Goal: Task Accomplishment & Management: Manage account settings

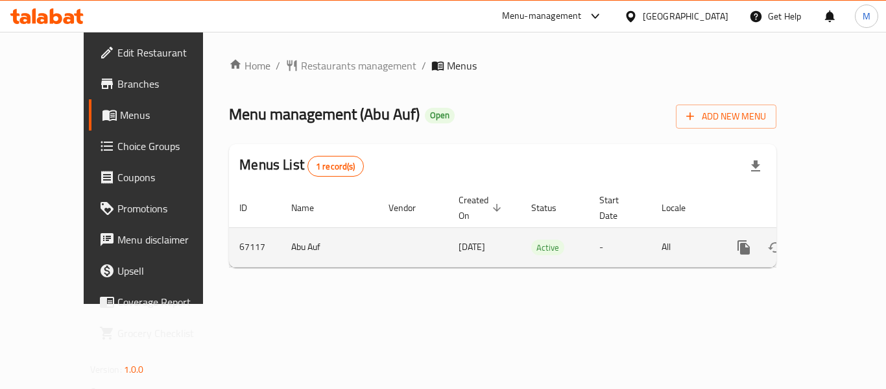
click at [834, 239] on icon "enhanced table" at bounding box center [838, 247] width 16 height 16
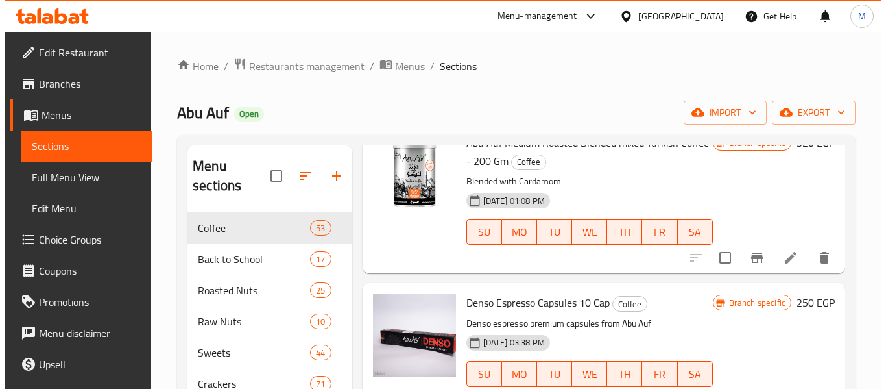
scroll to position [65, 0]
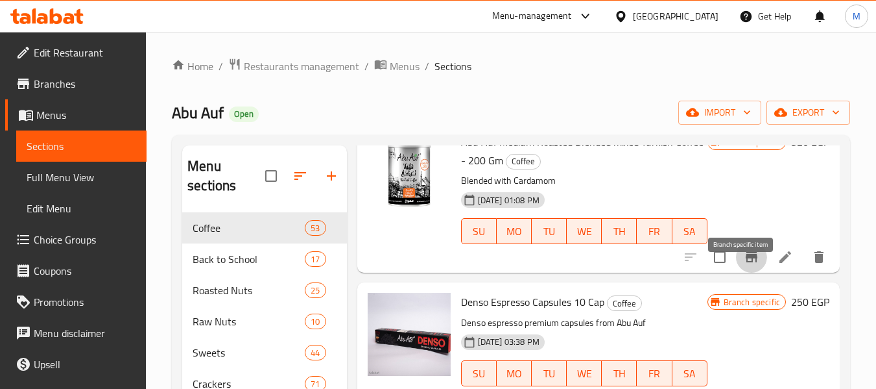
click at [744, 265] on icon "Branch-specific-item" at bounding box center [752, 257] width 16 height 16
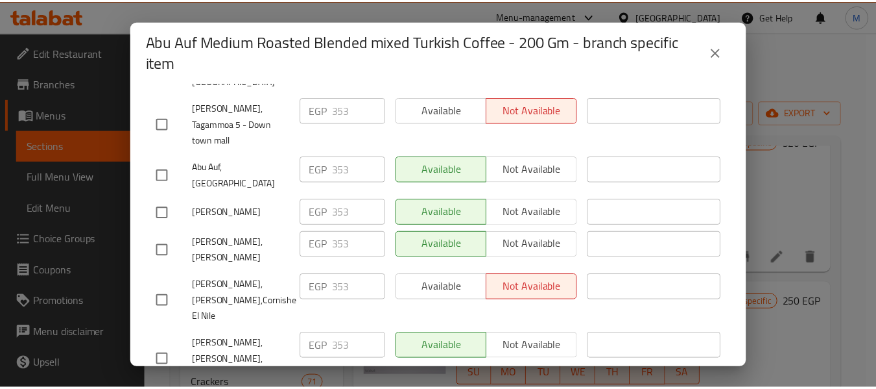
scroll to position [2235, 0]
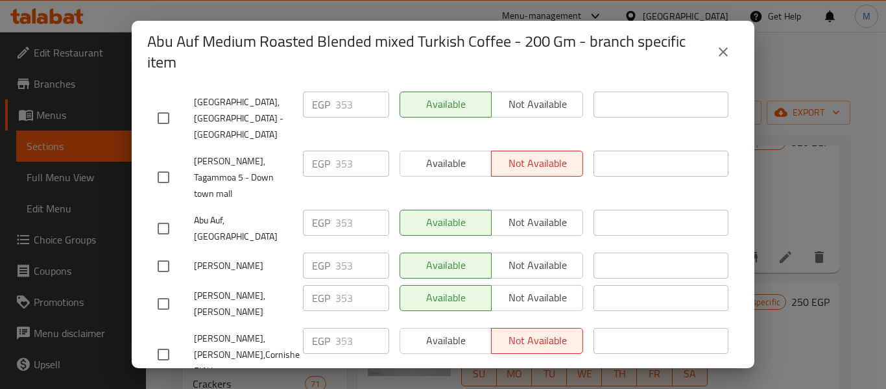
click at [714, 46] on button "close" at bounding box center [723, 51] width 31 height 31
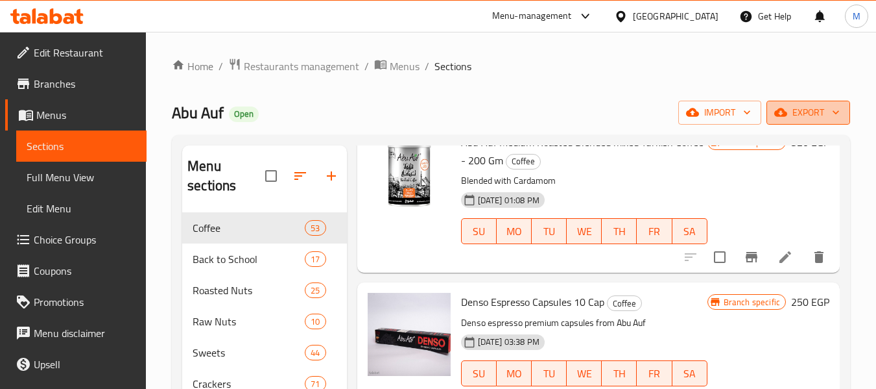
click at [802, 113] on span "export" at bounding box center [808, 112] width 63 height 16
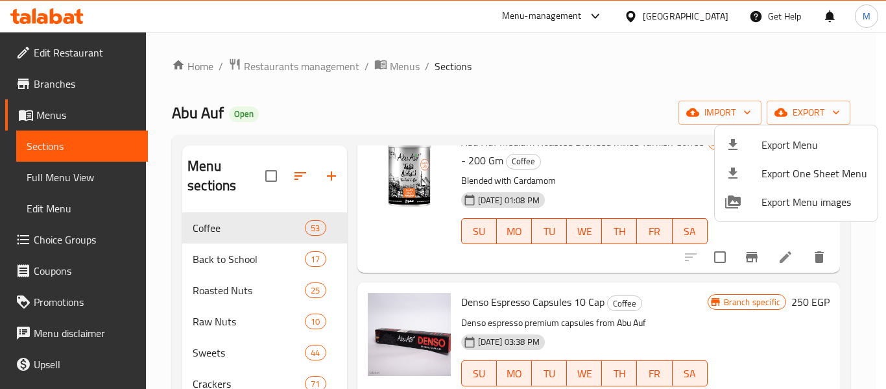
click at [609, 112] on div at bounding box center [443, 194] width 886 height 389
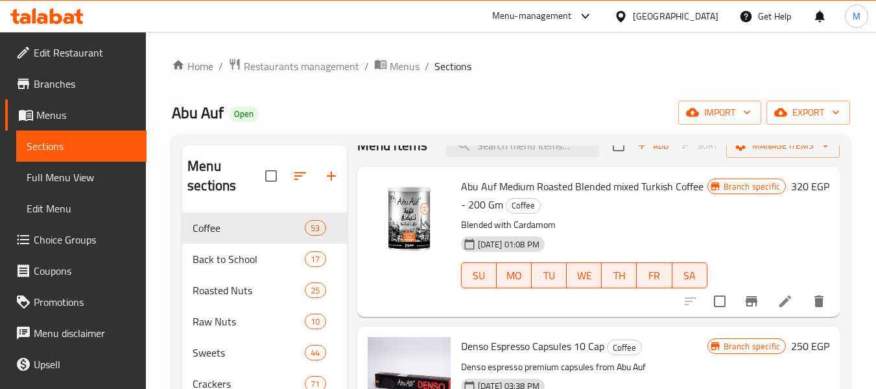
scroll to position [0, 0]
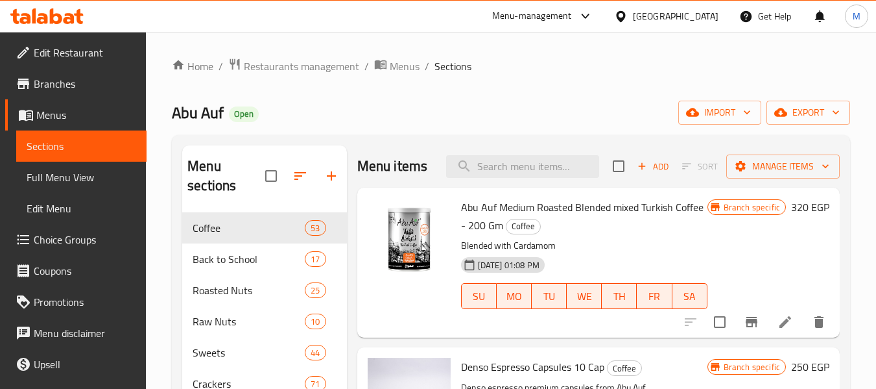
click at [510, 187] on div "Menu items Add Sort Manage items" at bounding box center [598, 166] width 483 height 42
click at [514, 175] on input "search" at bounding box center [522, 166] width 153 height 23
paste input "Roasted Salted Pecan 100 Gm"
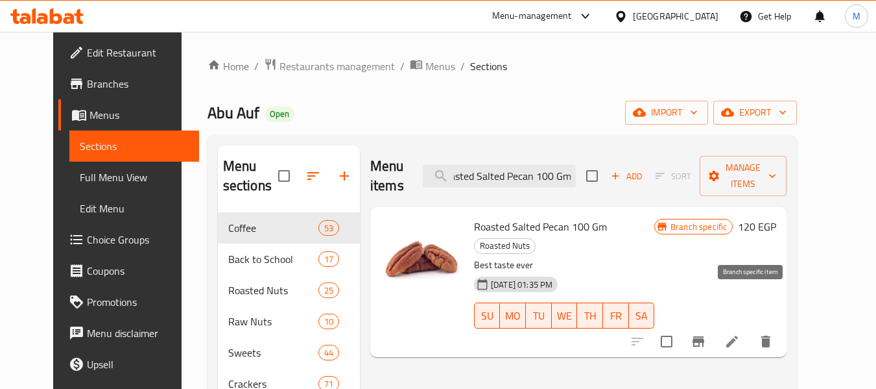
type input "Roasted Salted Pecan 100 Gm"
click at [704, 336] on icon "Branch-specific-item" at bounding box center [699, 341] width 12 height 10
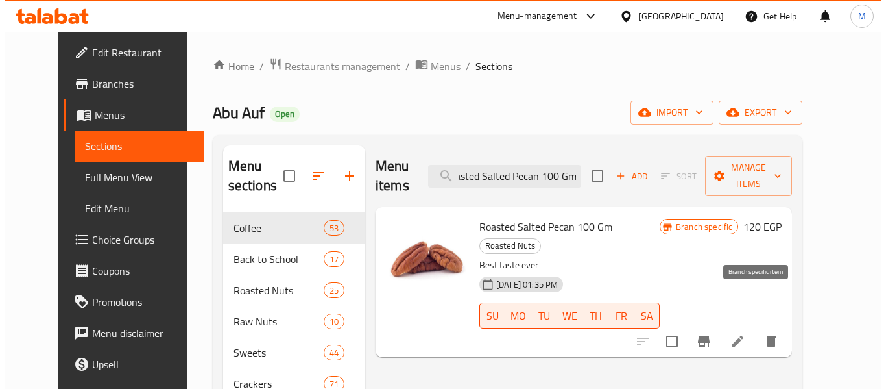
scroll to position [0, 0]
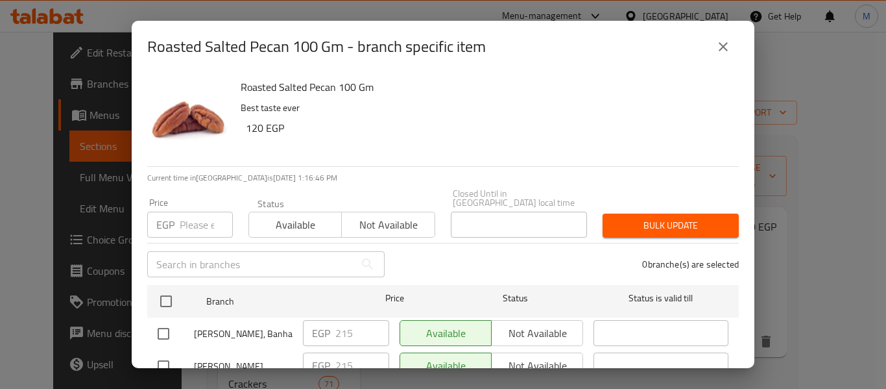
click at [178, 219] on div "EGP Price" at bounding box center [190, 224] width 86 height 26
paste input "230"
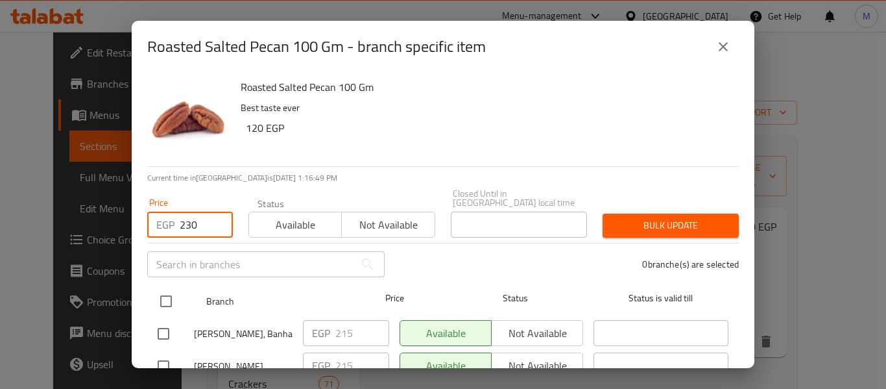
type input "230"
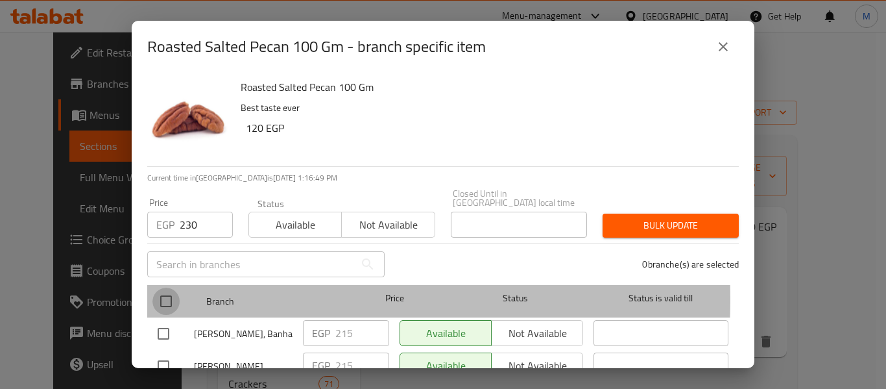
click at [166, 289] on input "checkbox" at bounding box center [165, 300] width 27 height 27
checkbox input "true"
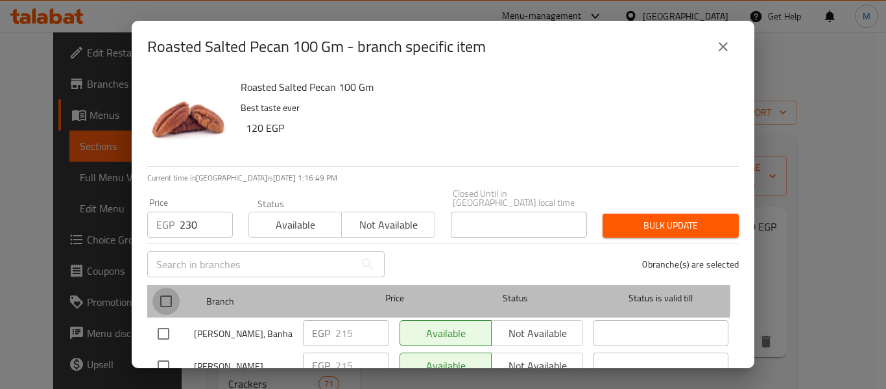
checkbox input "true"
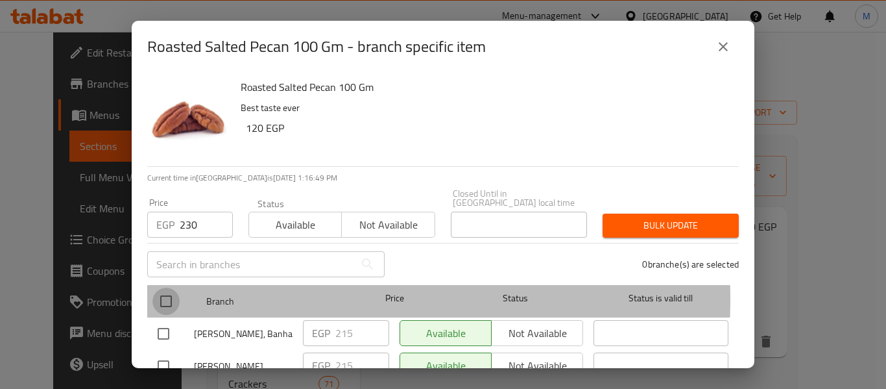
checkbox input "true"
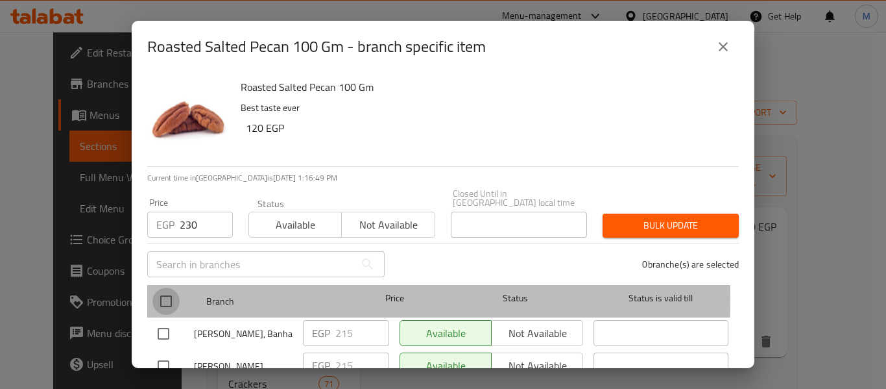
checkbox input "true"
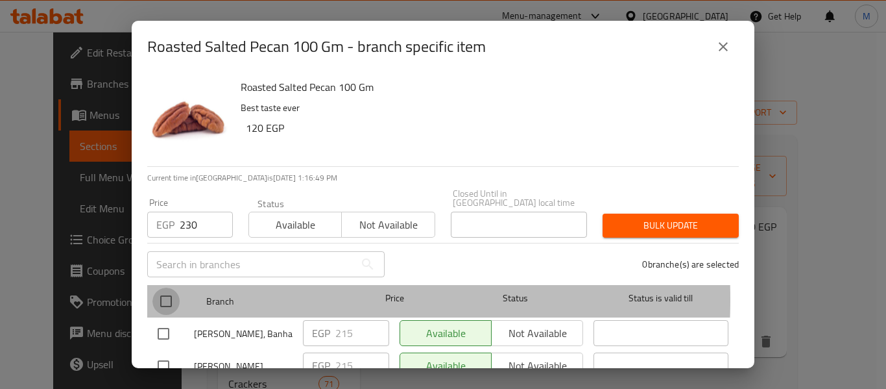
checkbox input "true"
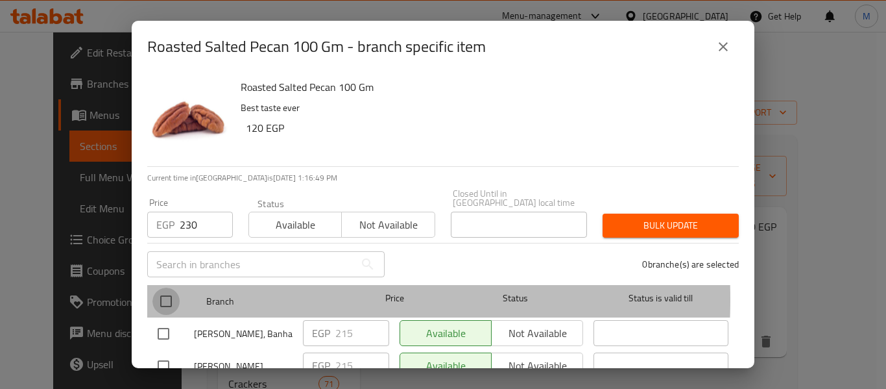
checkbox input "true"
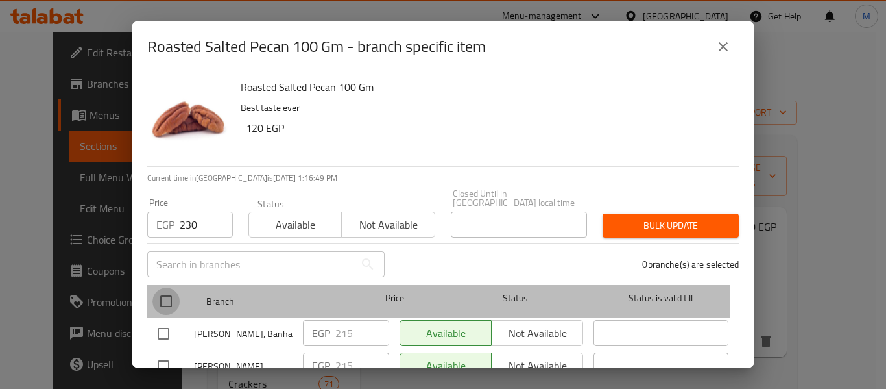
checkbox input "true"
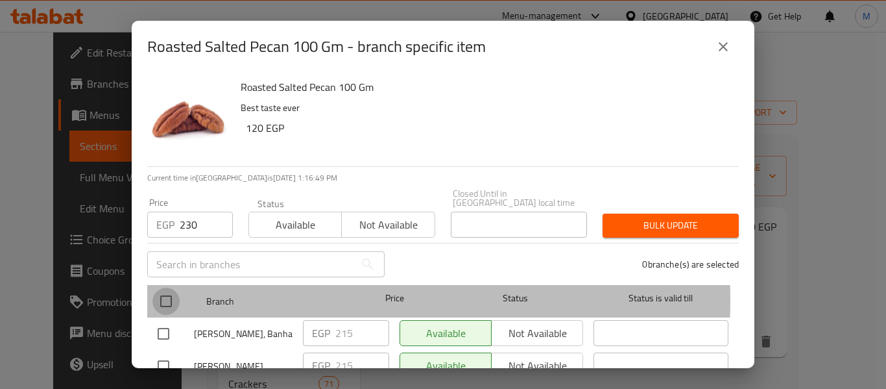
checkbox input "true"
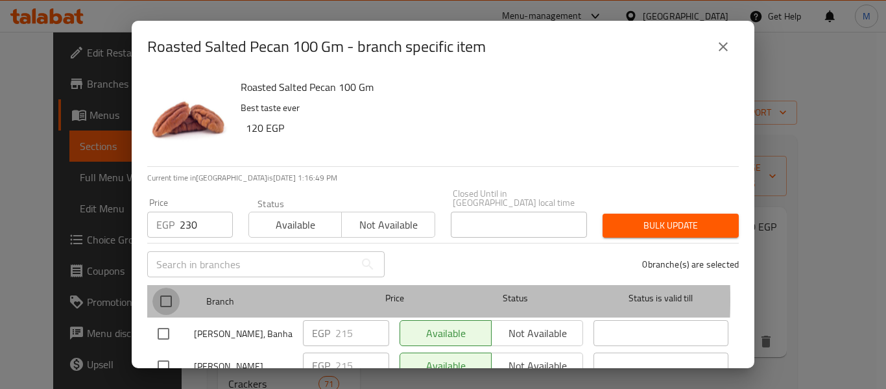
checkbox input "true"
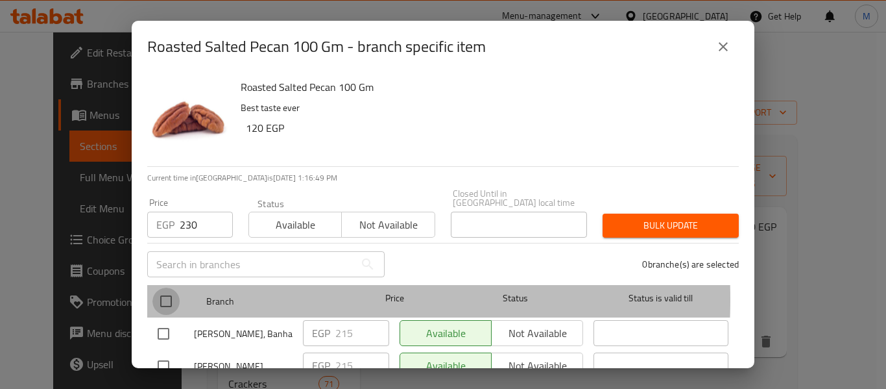
checkbox input "true"
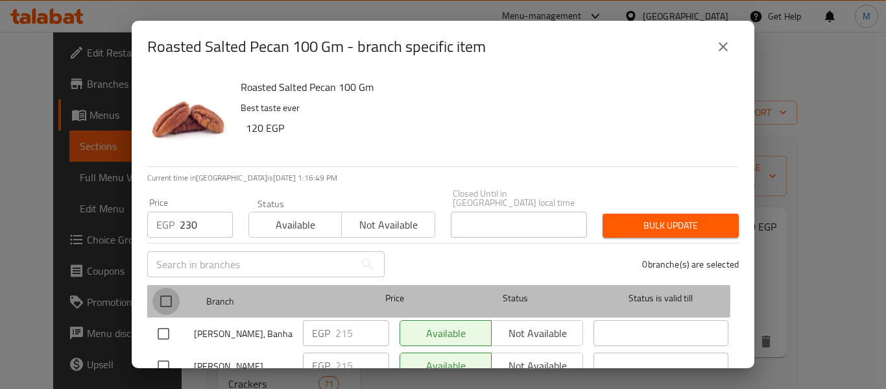
checkbox input "true"
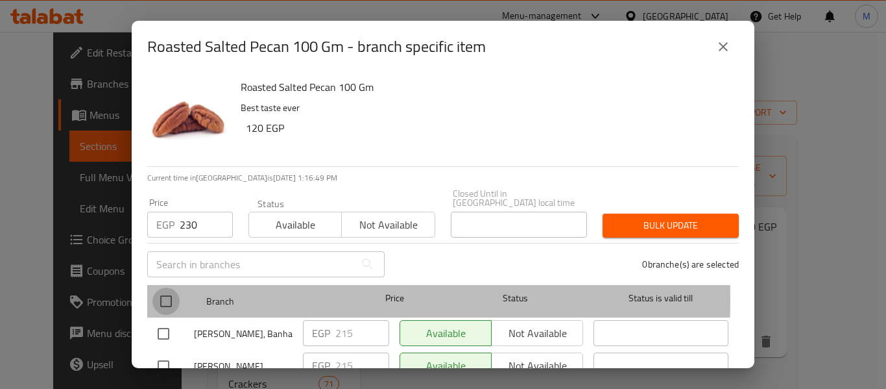
checkbox input "true"
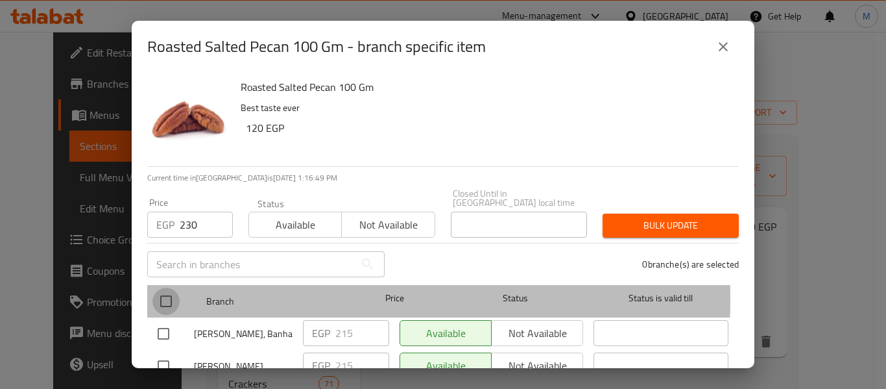
checkbox input "true"
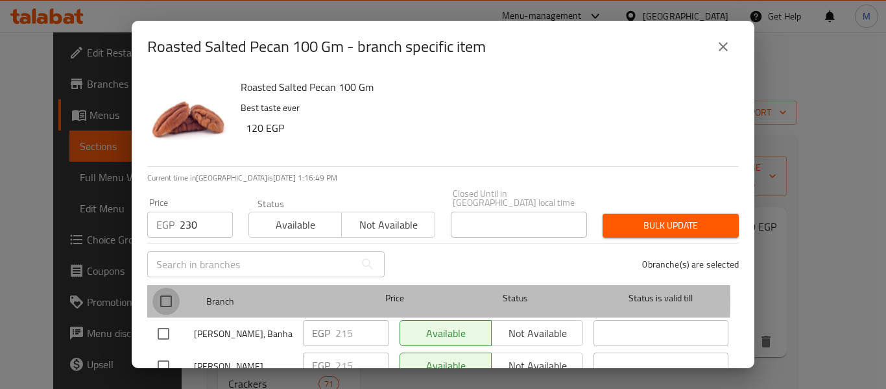
checkbox input "true"
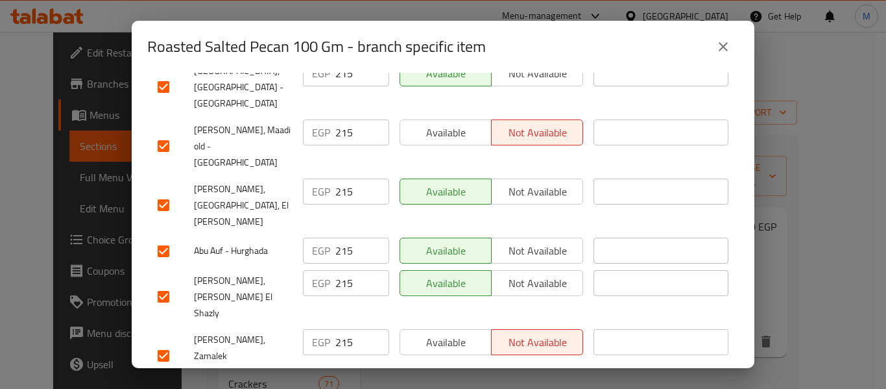
scroll to position [1672, 0]
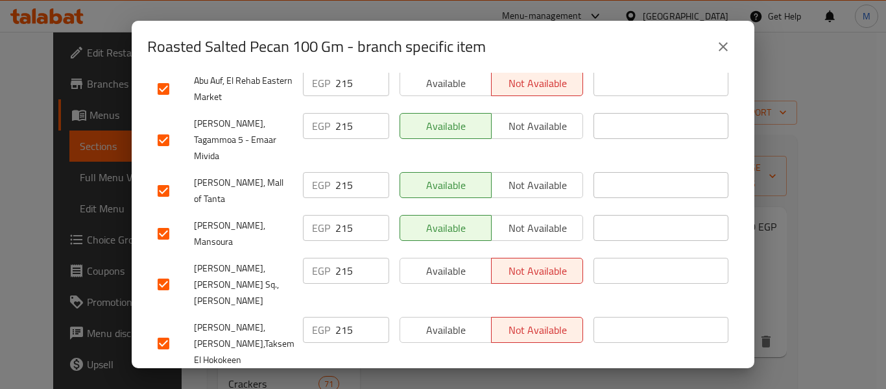
checkbox input "false"
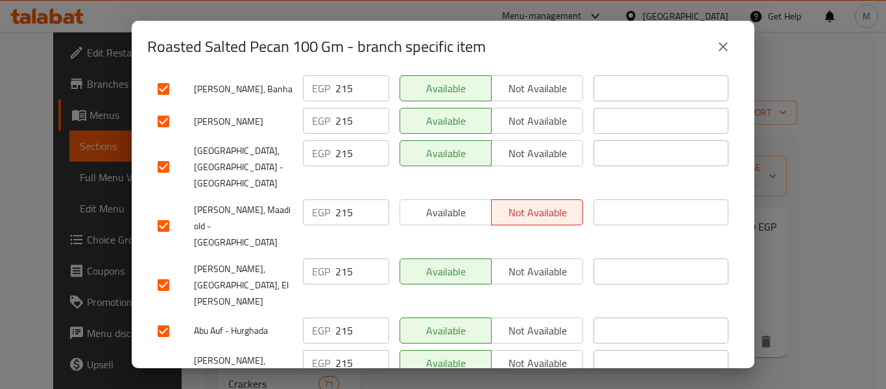
scroll to position [0, 0]
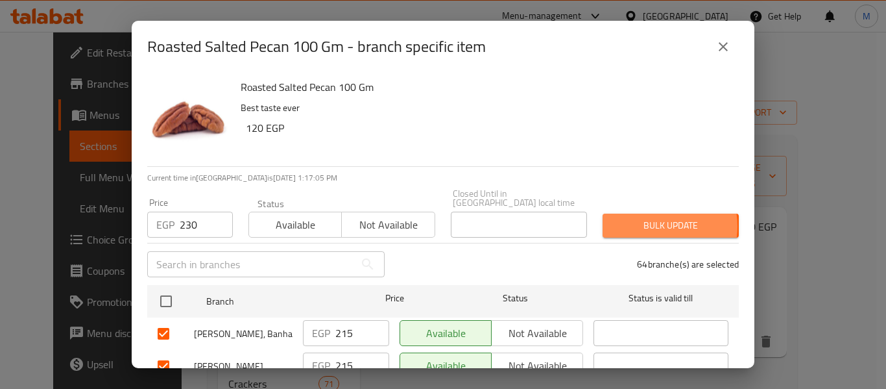
click at [644, 217] on span "Bulk update" at bounding box center [670, 225] width 115 height 16
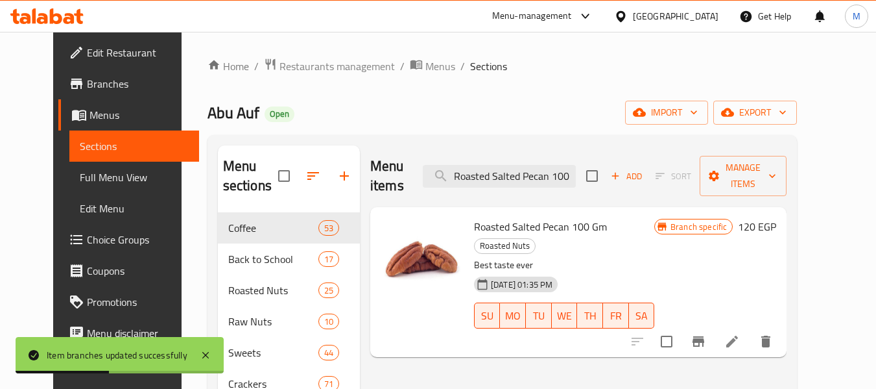
click at [704, 336] on icon "Branch-specific-item" at bounding box center [699, 341] width 12 height 10
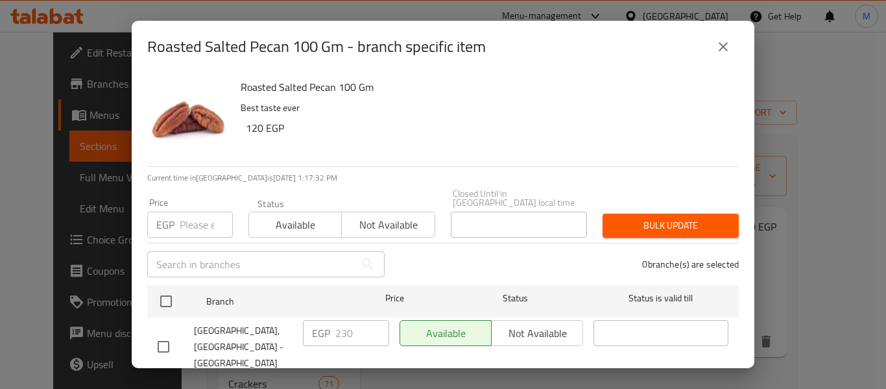
click at [207, 211] on input "number" at bounding box center [206, 224] width 53 height 26
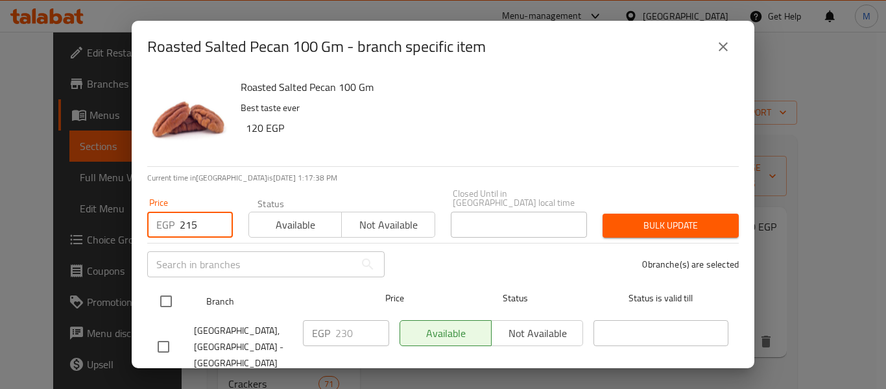
type input "215"
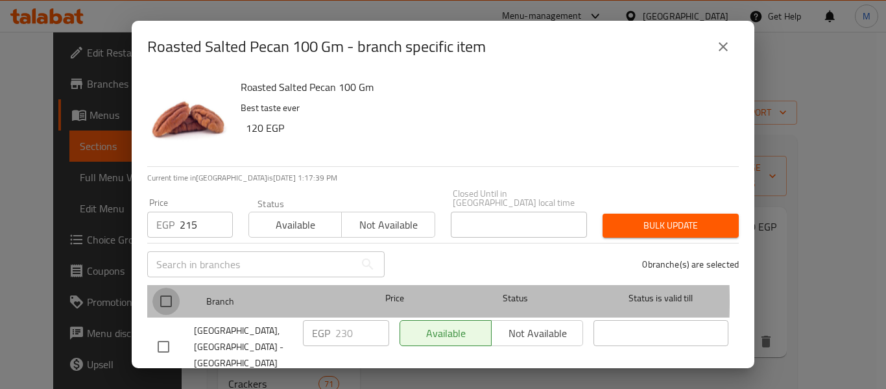
click at [169, 292] on input "checkbox" at bounding box center [165, 300] width 27 height 27
checkbox input "true"
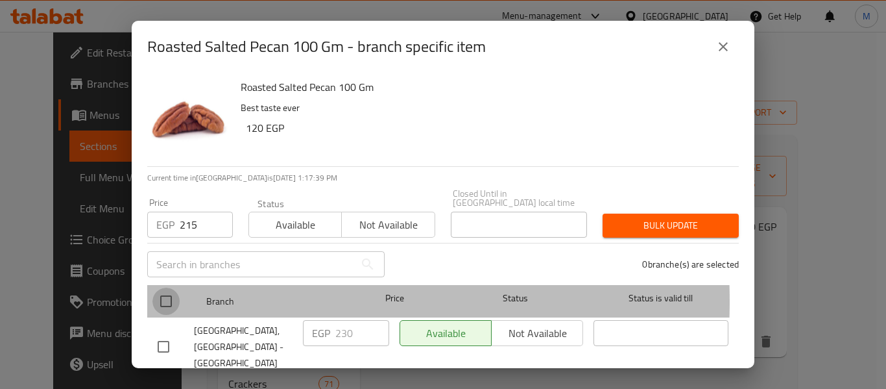
checkbox input "true"
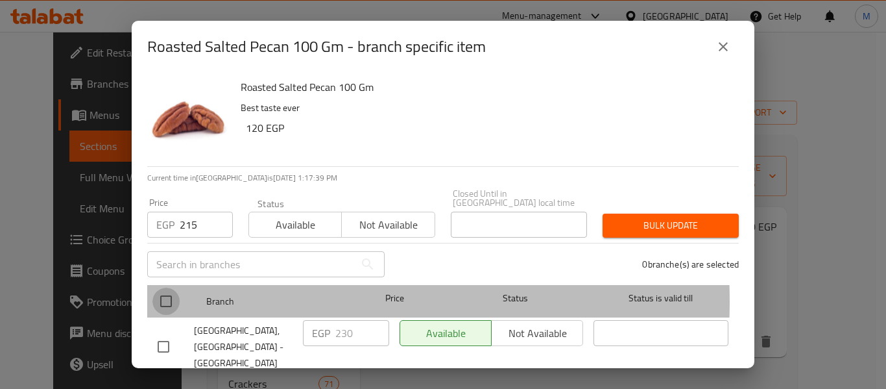
checkbox input "true"
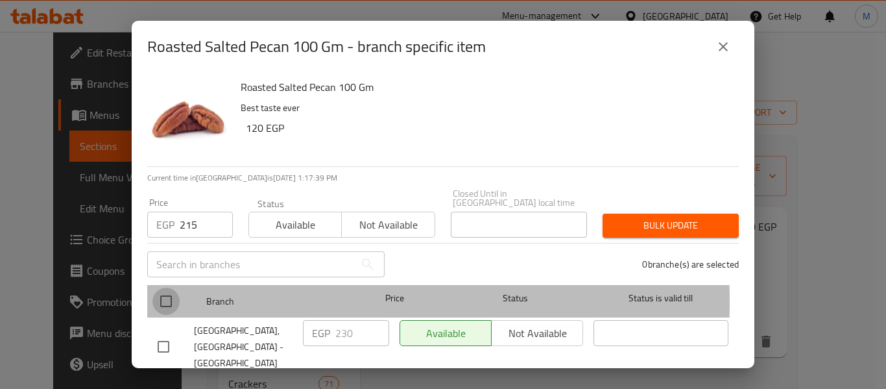
checkbox input "true"
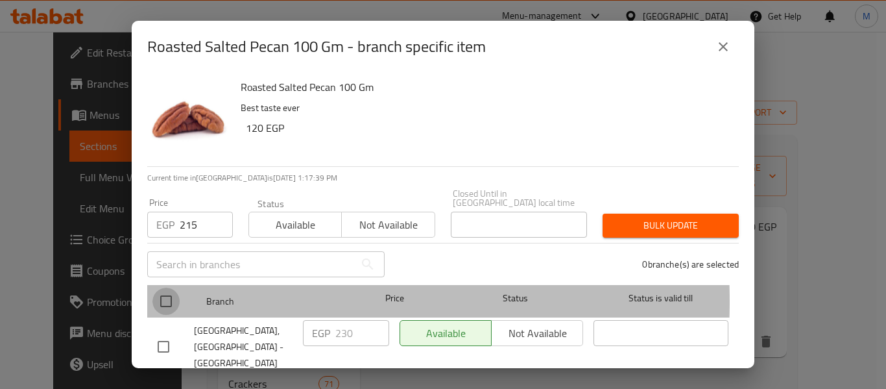
checkbox input "true"
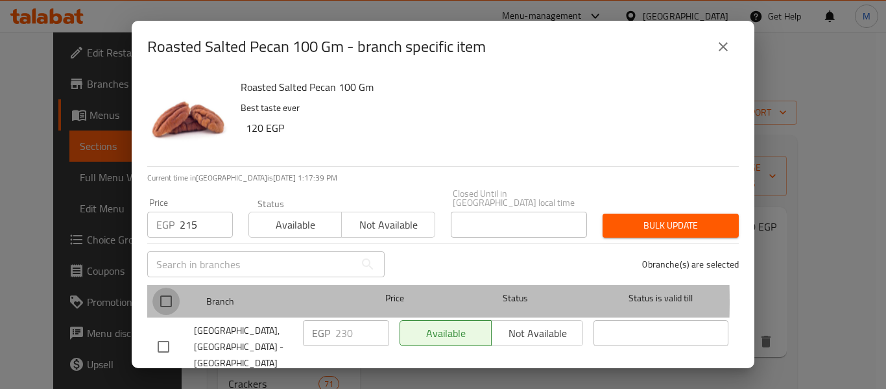
checkbox input "true"
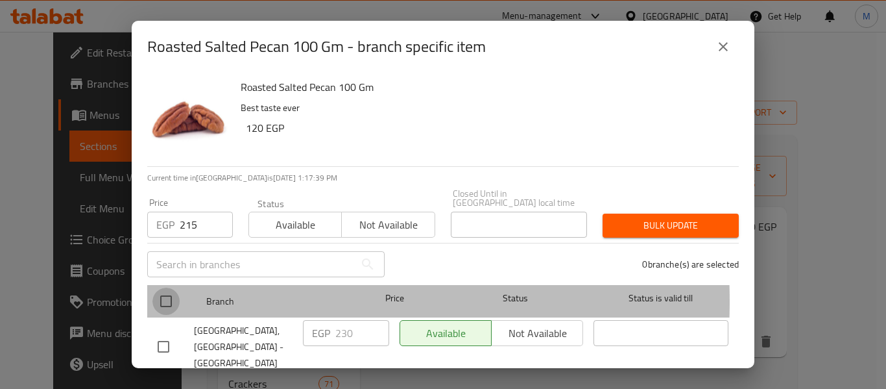
checkbox input "true"
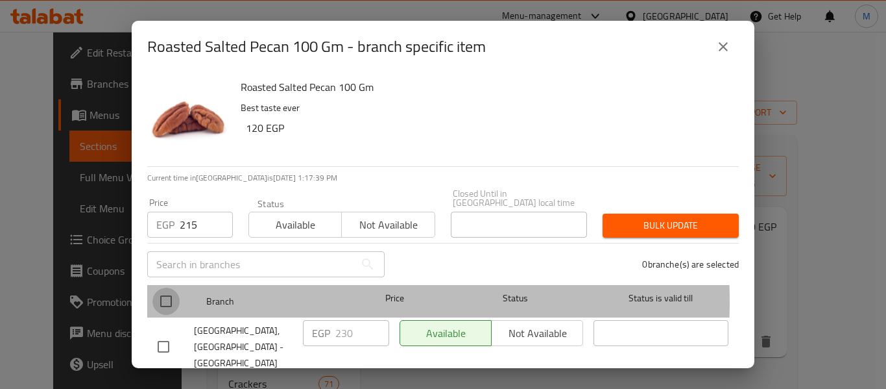
checkbox input "true"
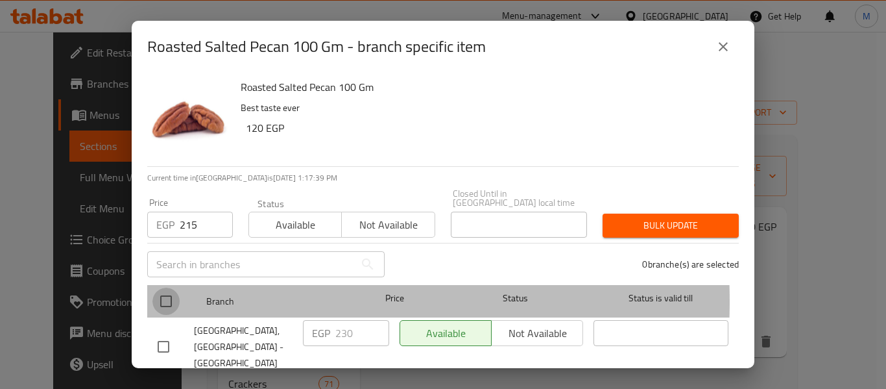
checkbox input "true"
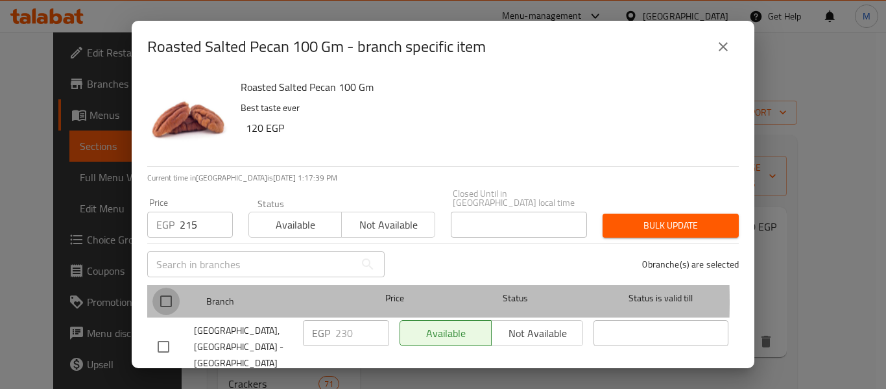
checkbox input "true"
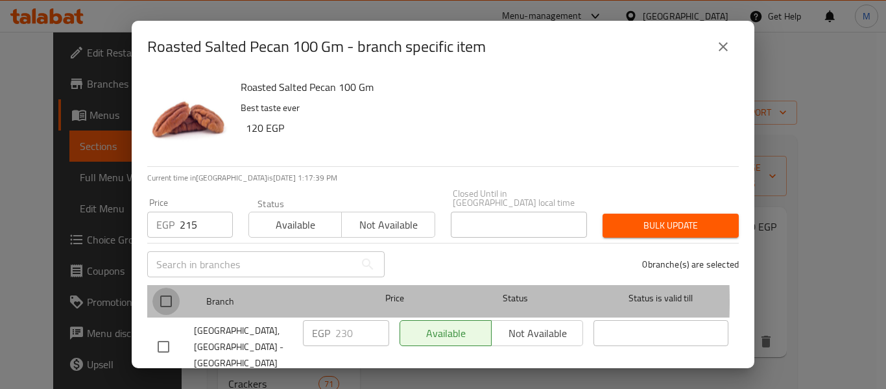
checkbox input "true"
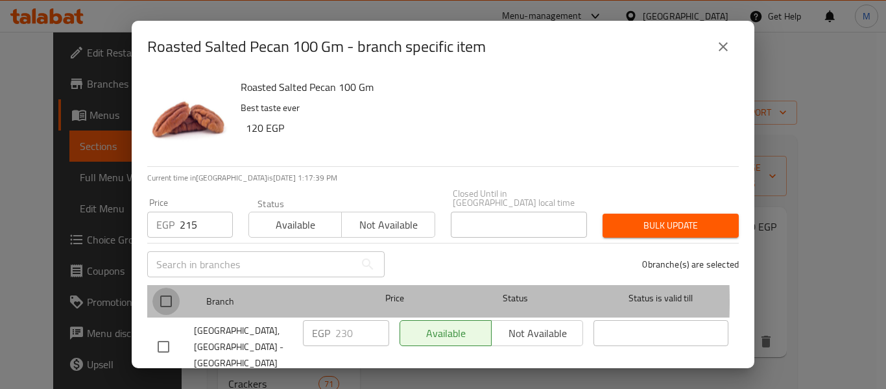
checkbox input "true"
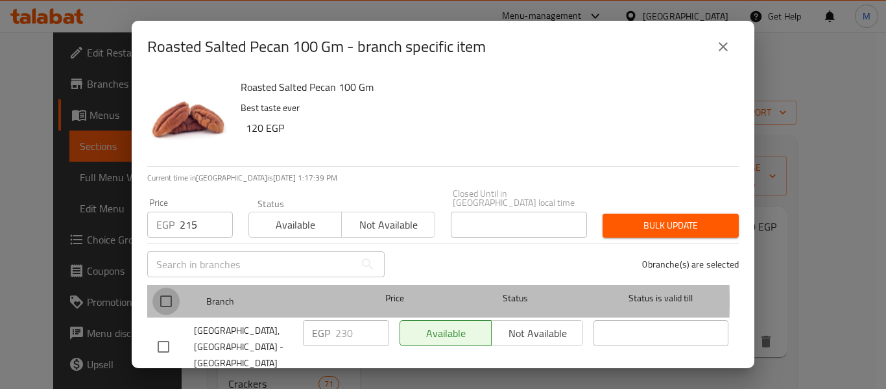
checkbox input "true"
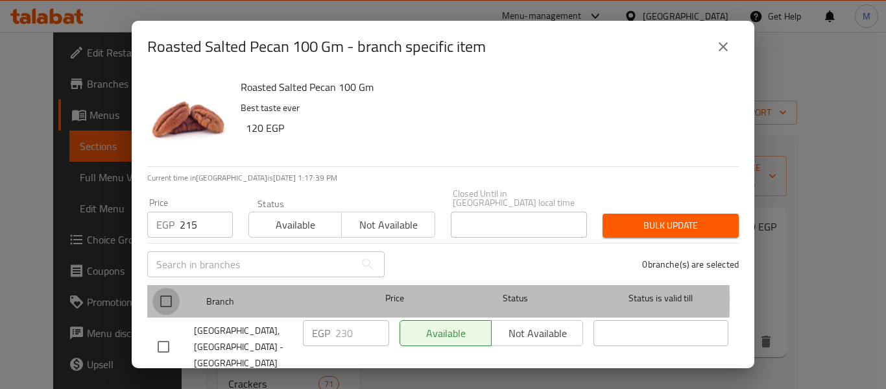
checkbox input "true"
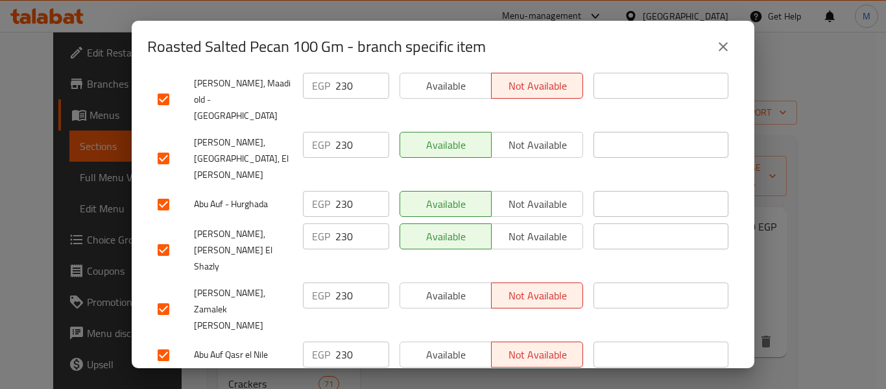
scroll to position [454, 0]
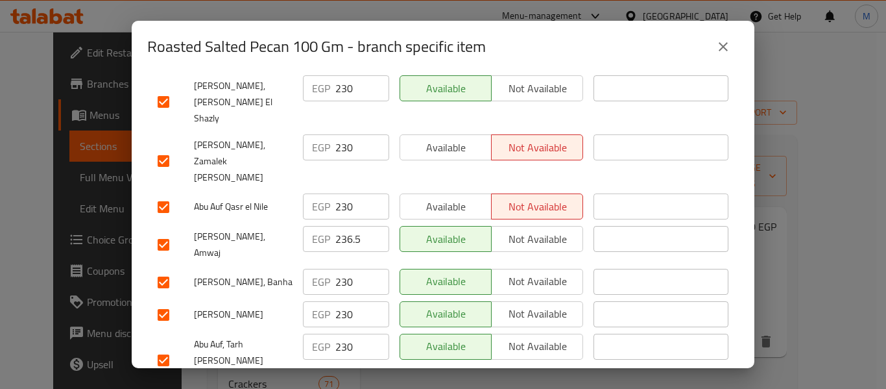
click at [159, 231] on input "checkbox" at bounding box center [163, 244] width 27 height 27
checkbox input "false"
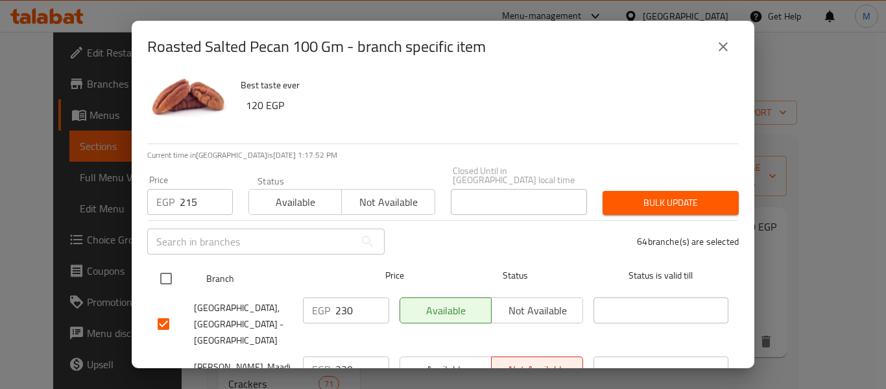
scroll to position [0, 0]
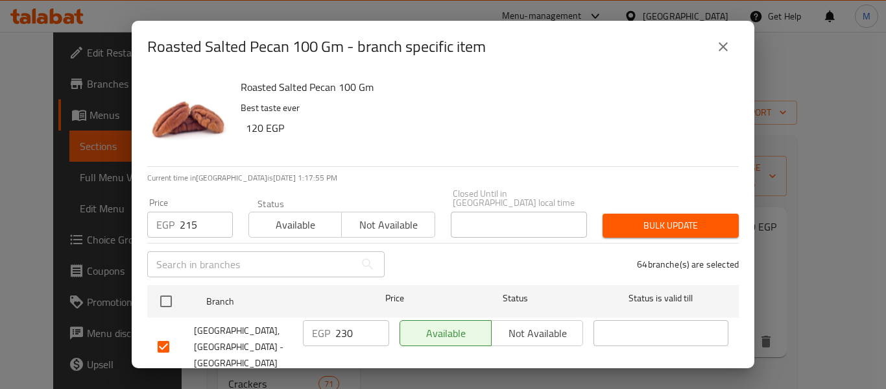
click at [663, 217] on span "Bulk update" at bounding box center [670, 225] width 115 height 16
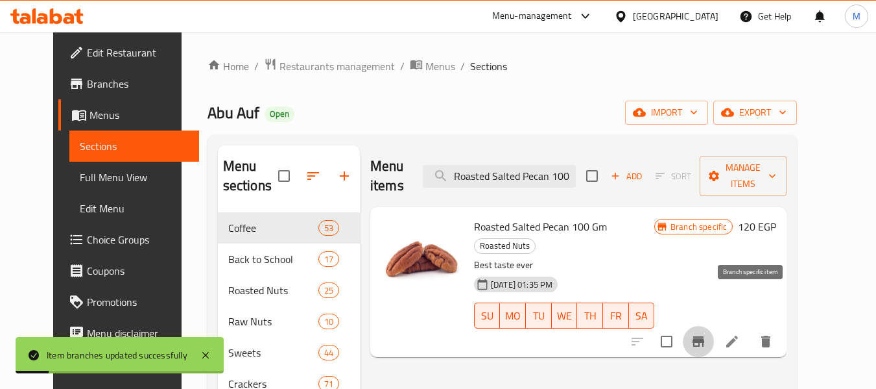
click at [706, 333] on icon "Branch-specific-item" at bounding box center [699, 341] width 16 height 16
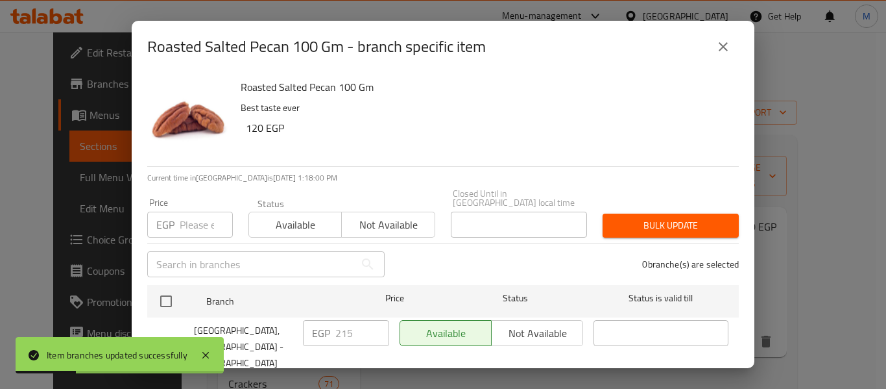
click at [725, 36] on button "close" at bounding box center [723, 46] width 31 height 31
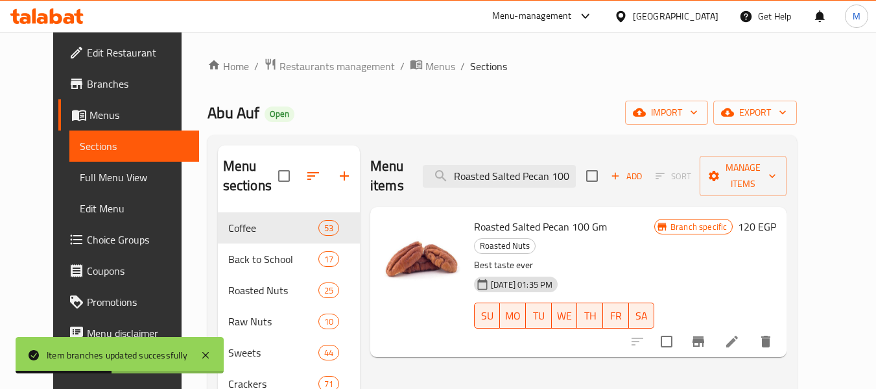
click at [550, 101] on div "Abu Auf Open import export" at bounding box center [503, 113] width 590 height 24
click at [552, 75] on div "Home / Restaurants management / Menus / Sections Abu Auf Open import export Men…" at bounding box center [503, 376] width 590 height 637
click at [789, 108] on icon "button" at bounding box center [783, 112] width 13 height 13
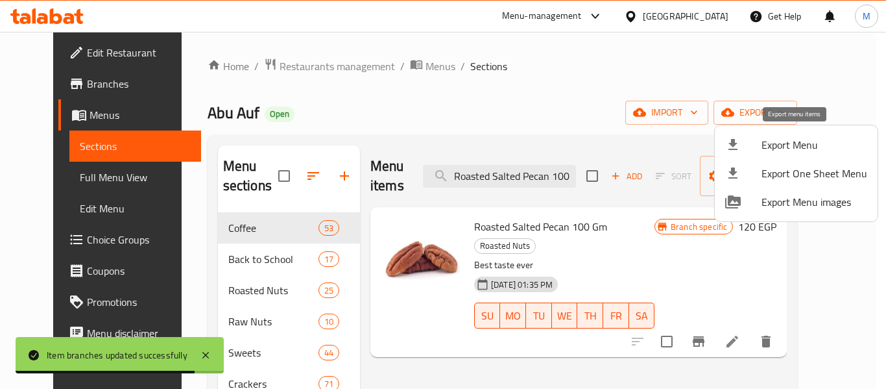
click at [782, 145] on span "Export Menu" at bounding box center [815, 145] width 106 height 16
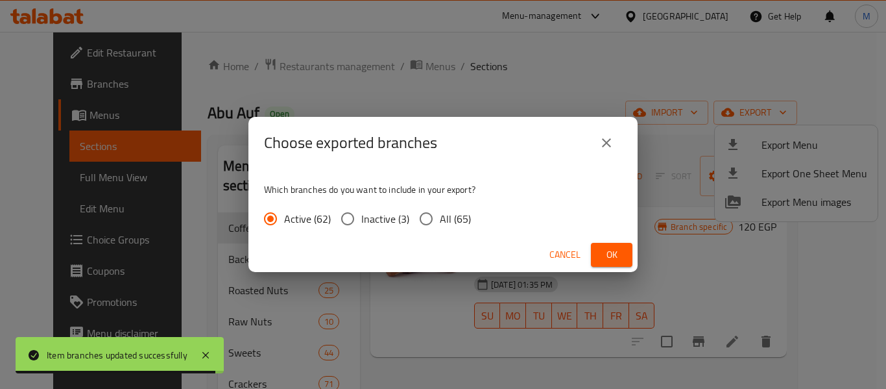
click at [452, 221] on span "All (65)" at bounding box center [455, 219] width 31 height 16
click at [440, 221] on input "All (65)" at bounding box center [426, 218] width 27 height 27
radio input "true"
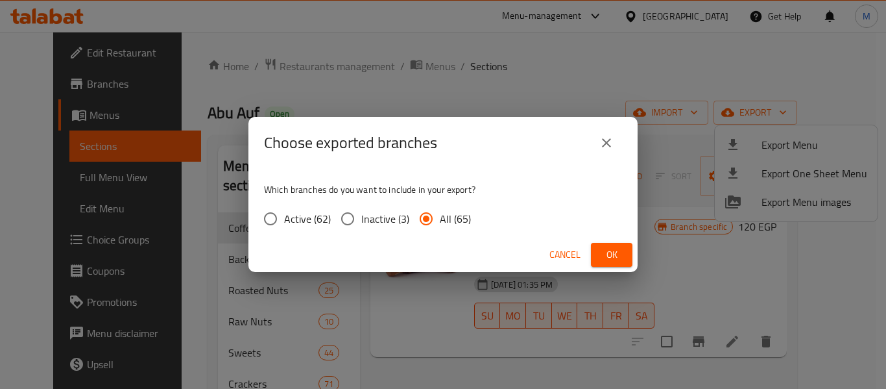
click at [621, 261] on span "Ok" at bounding box center [611, 255] width 21 height 16
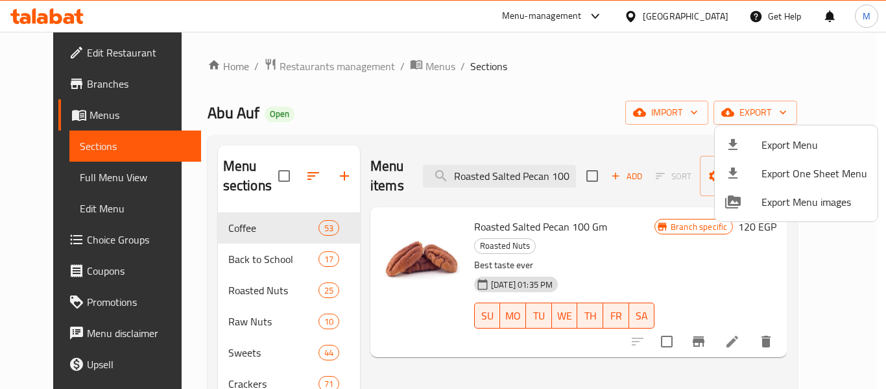
click at [429, 106] on div at bounding box center [443, 194] width 886 height 389
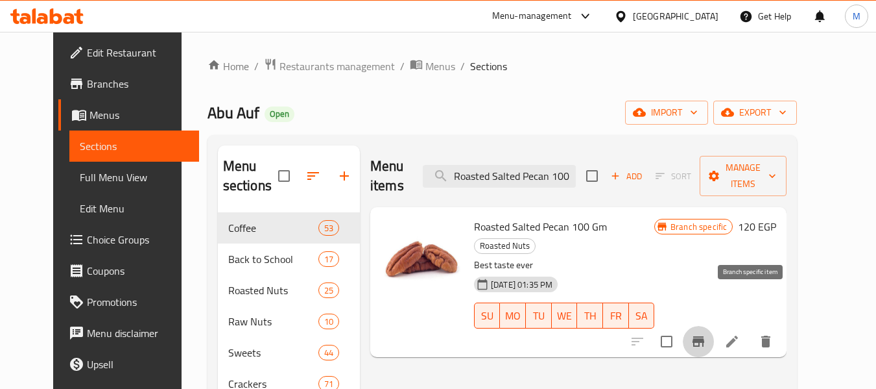
click at [714, 326] on button "Branch-specific-item" at bounding box center [698, 341] width 31 height 31
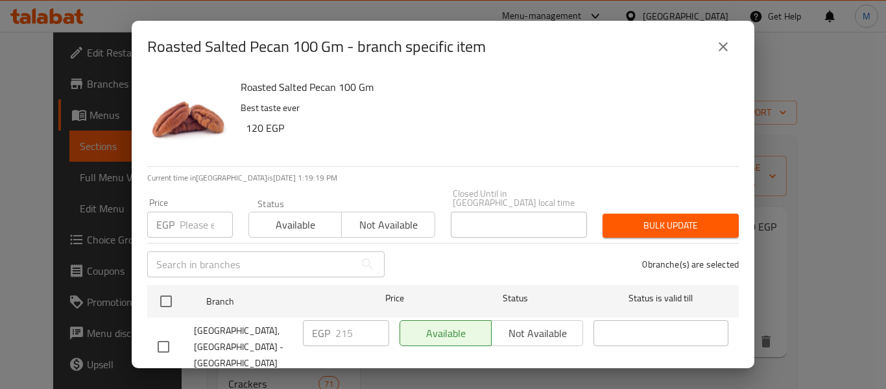
click at [182, 224] on input "number" at bounding box center [206, 224] width 53 height 26
paste input "230"
click at [187, 211] on input "number" at bounding box center [206, 224] width 53 height 26
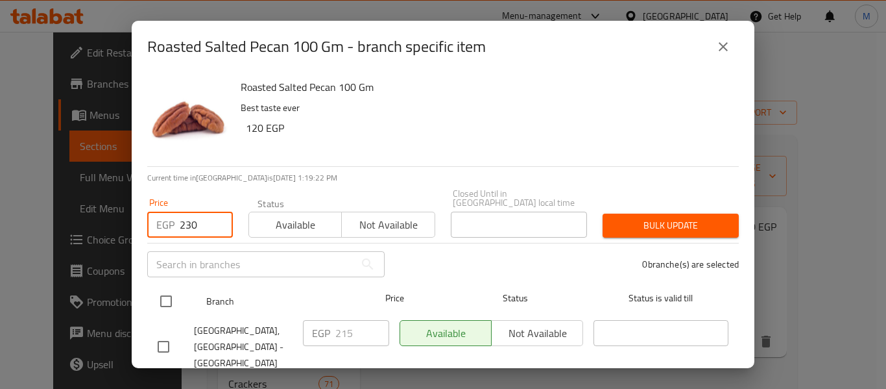
type input "230"
click at [169, 298] on input "checkbox" at bounding box center [165, 300] width 27 height 27
checkbox input "true"
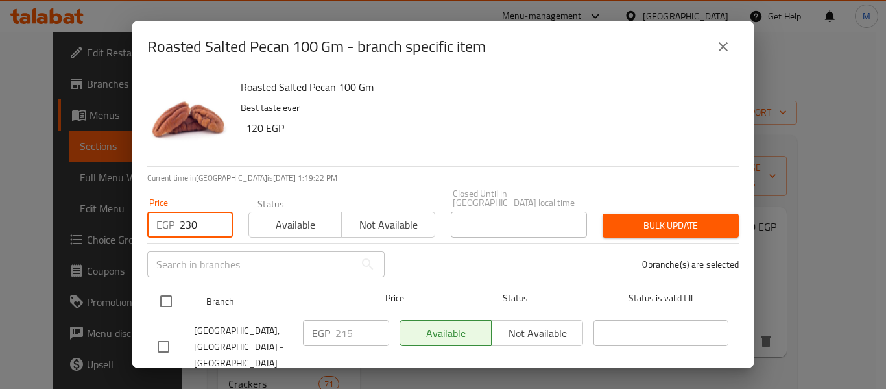
checkbox input "true"
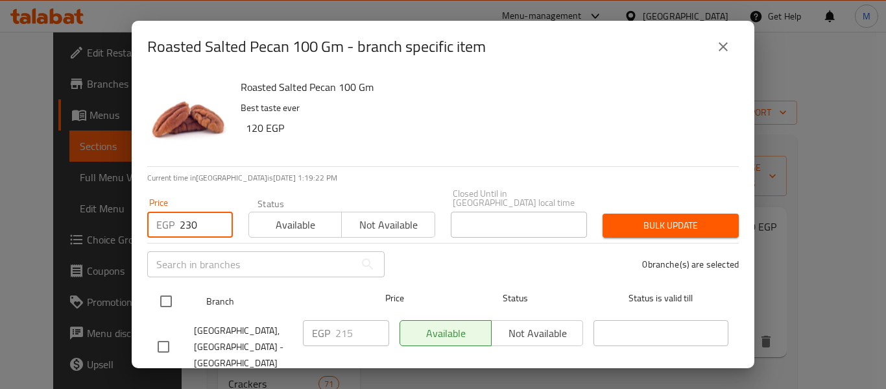
checkbox input "true"
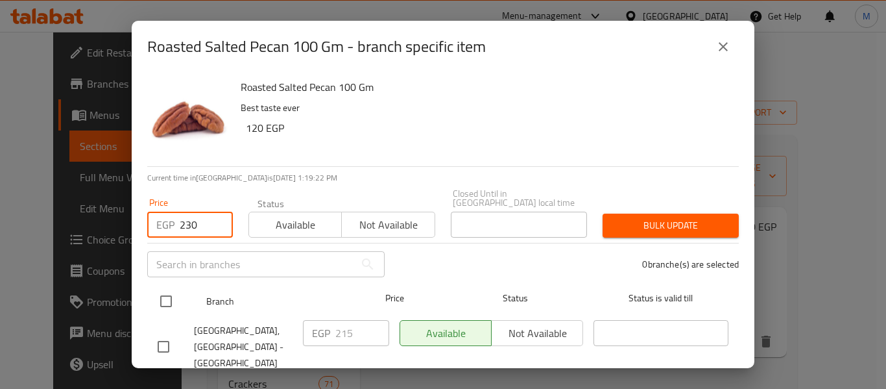
checkbox input "true"
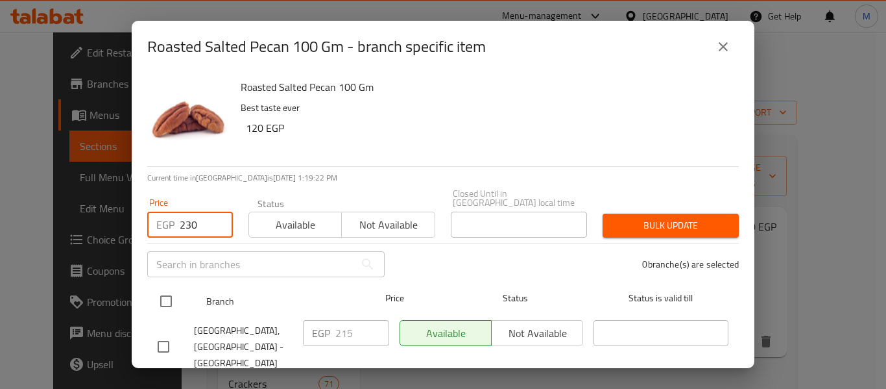
checkbox input "true"
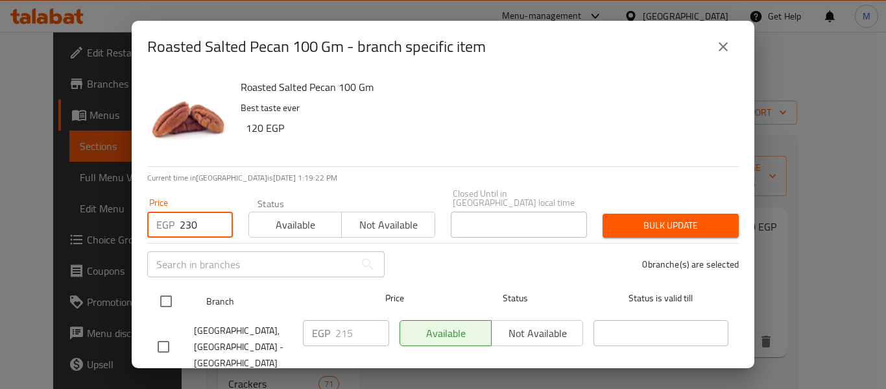
checkbox input "true"
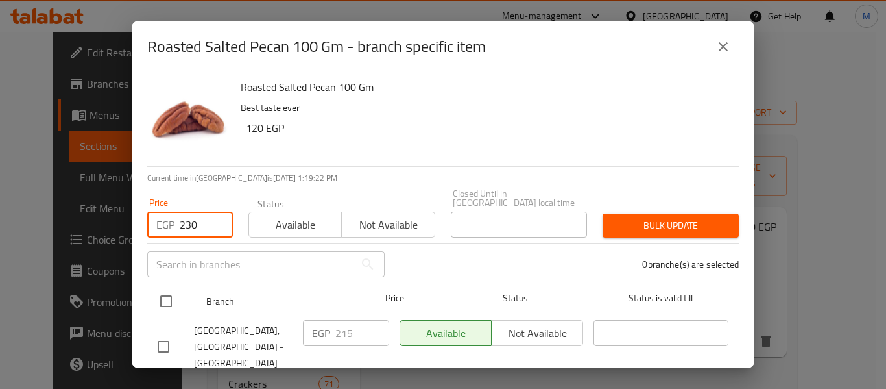
checkbox input "true"
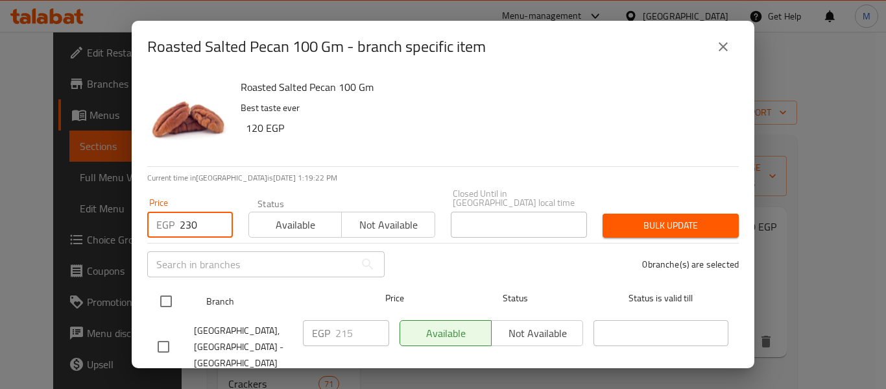
checkbox input "true"
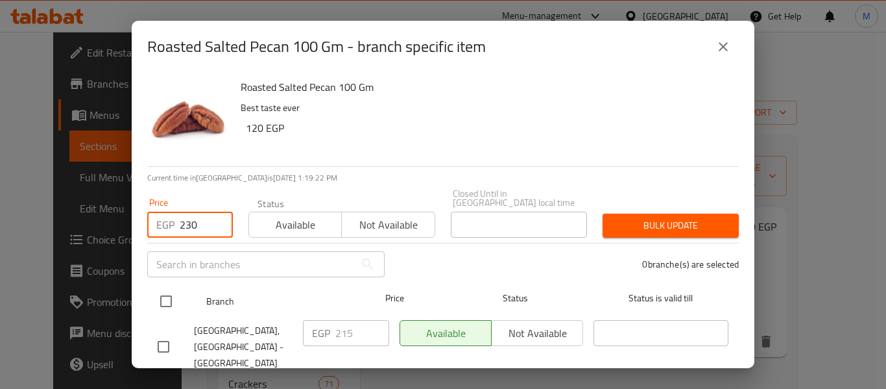
checkbox input "true"
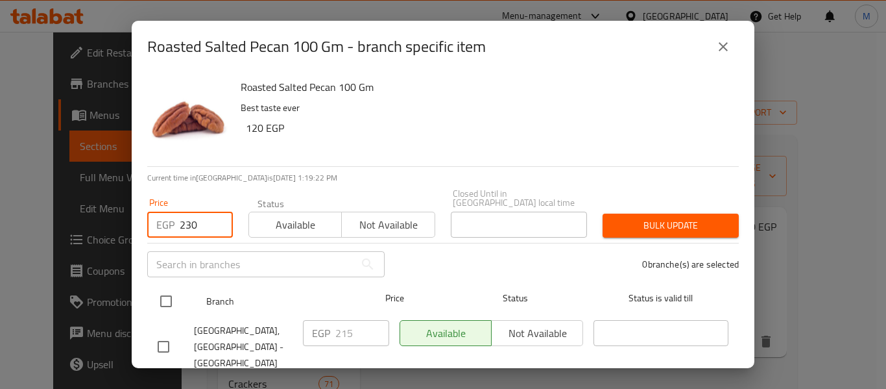
checkbox input "true"
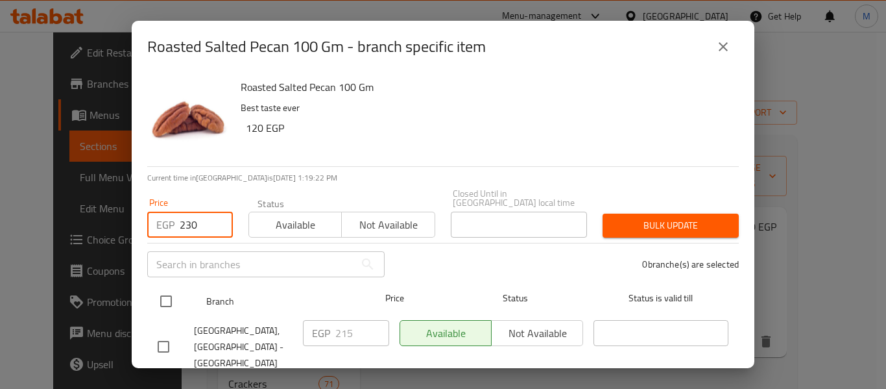
checkbox input "true"
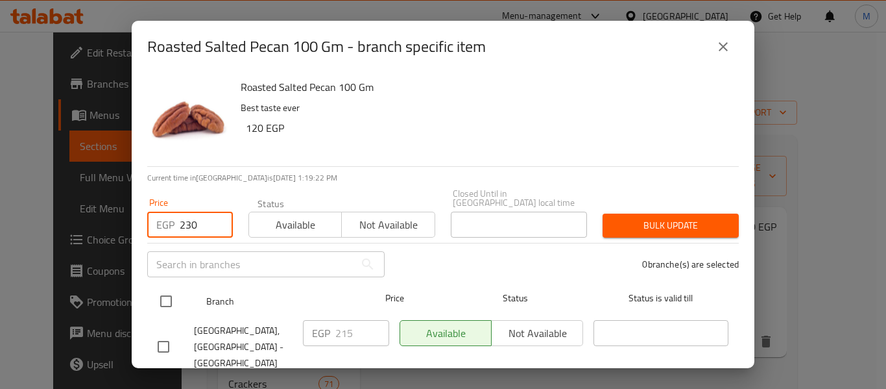
checkbox input "true"
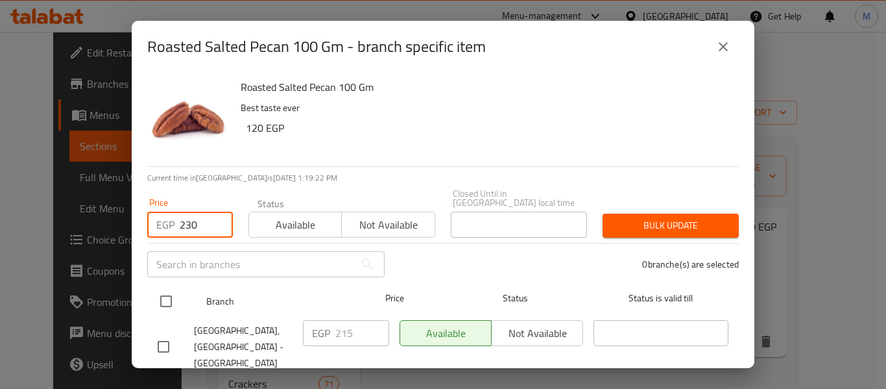
checkbox input "true"
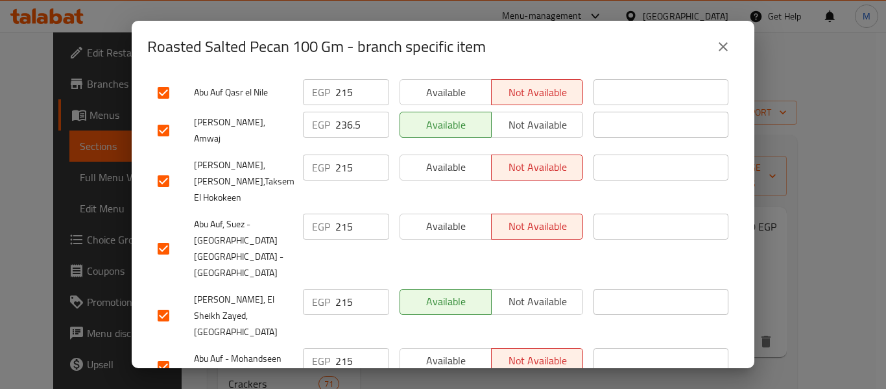
scroll to position [454, 0]
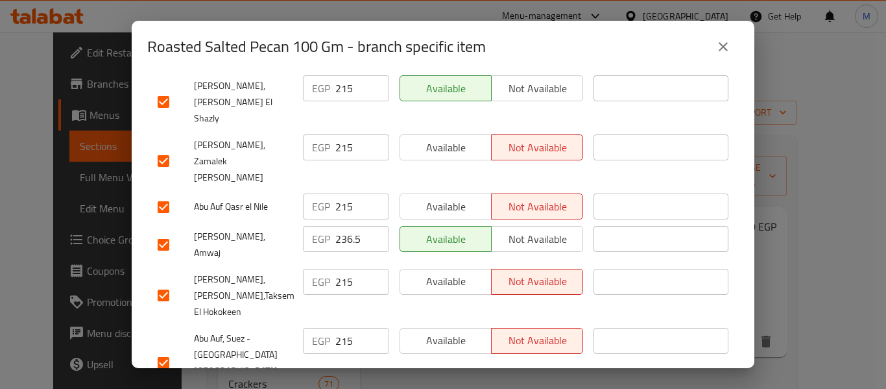
click at [166, 231] on input "checkbox" at bounding box center [163, 244] width 27 height 27
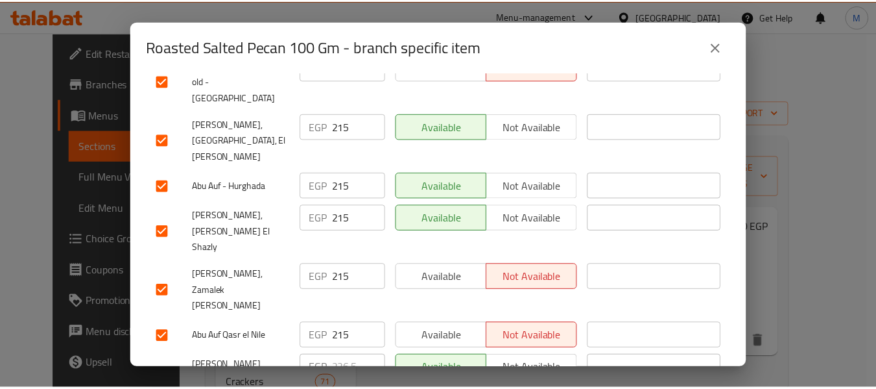
scroll to position [0, 0]
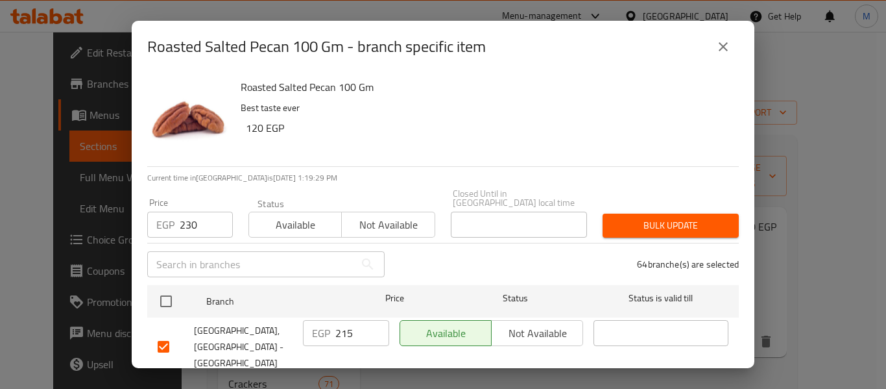
click at [646, 217] on span "Bulk update" at bounding box center [670, 225] width 115 height 16
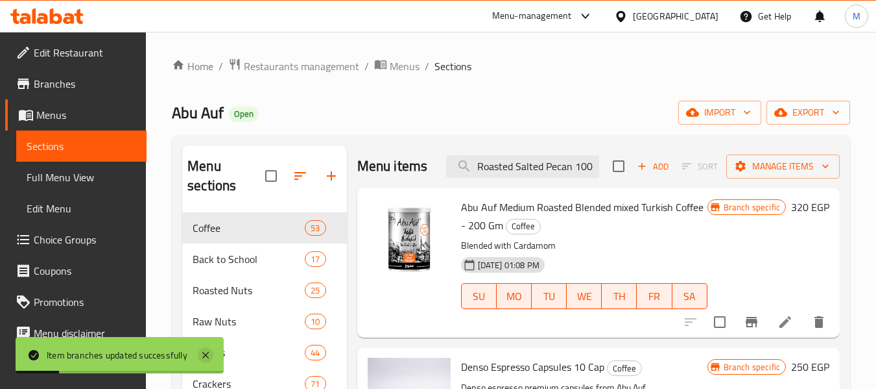
click at [207, 355] on icon at bounding box center [205, 355] width 6 height 6
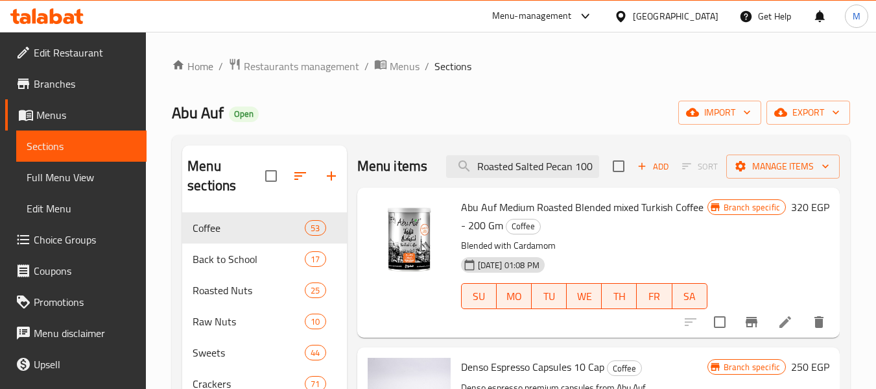
click at [442, 112] on div "Abu Auf Open import export" at bounding box center [511, 113] width 679 height 24
click at [535, 175] on input "Roasted Salted Pecan 100 Gm" at bounding box center [522, 166] width 153 height 23
click at [574, 175] on input "Roasted Salted Pecan 100 Gm" at bounding box center [522, 166] width 153 height 23
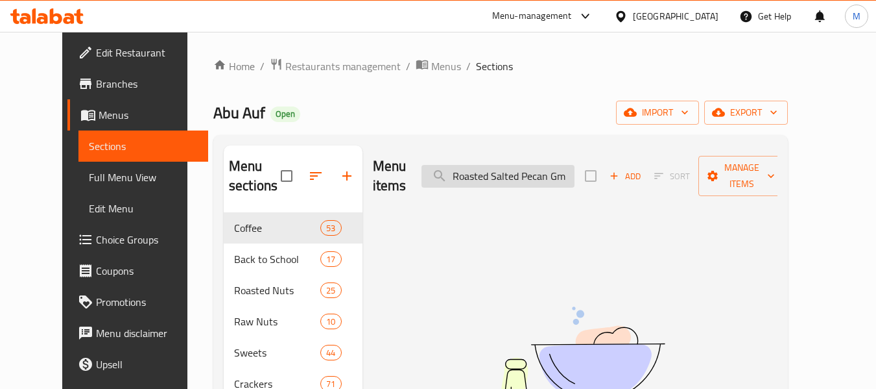
click at [575, 165] on input "Roasted Salted Pecan Gm" at bounding box center [498, 176] width 153 height 23
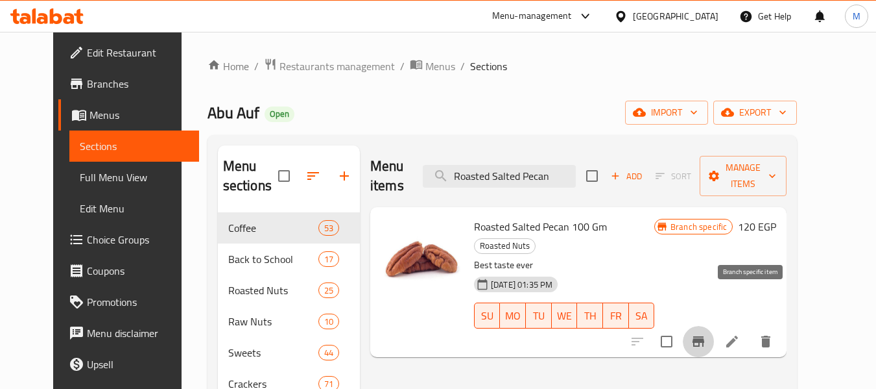
click at [714, 326] on button "Branch-specific-item" at bounding box center [698, 341] width 31 height 31
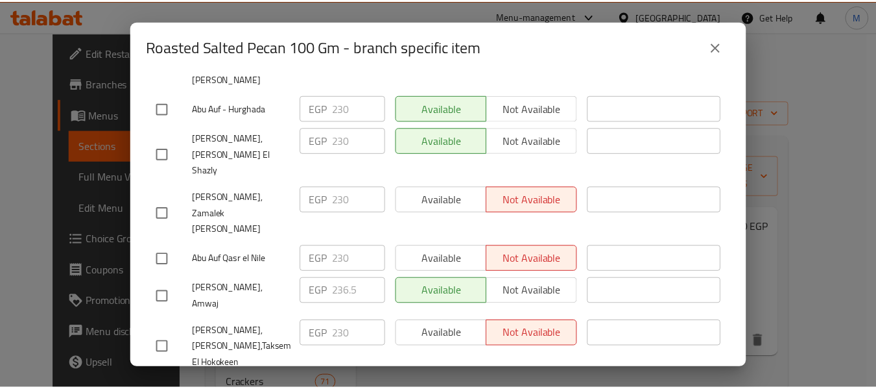
scroll to position [389, 0]
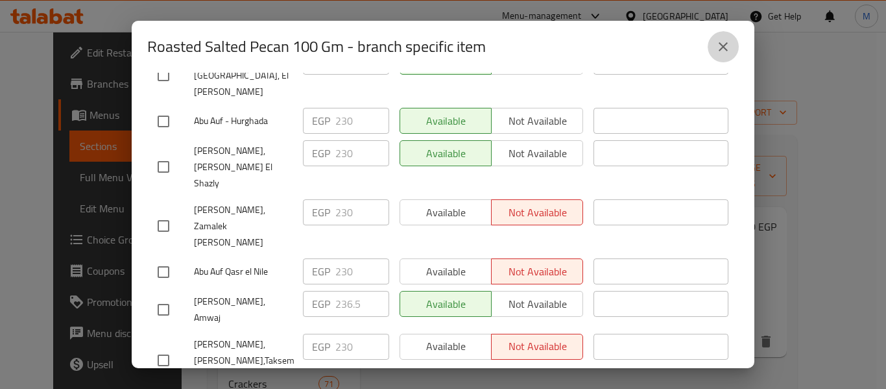
click at [734, 42] on button "close" at bounding box center [723, 46] width 31 height 31
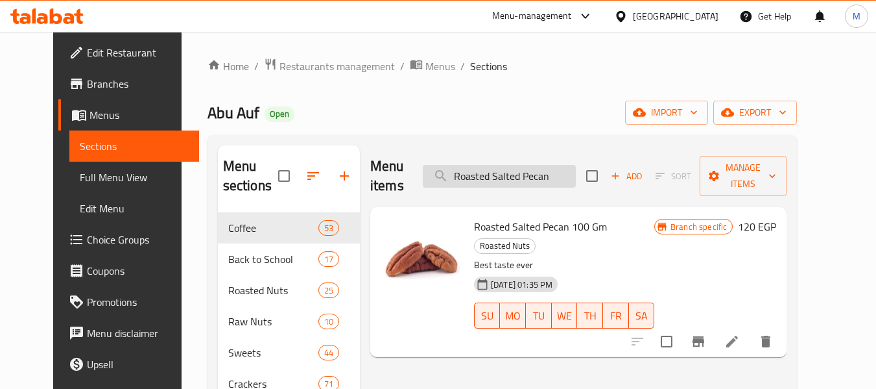
click at [524, 168] on input "Roasted Salted Pecan" at bounding box center [499, 176] width 153 height 23
paste input "Steam Peeled Pecan - 100 Gm"
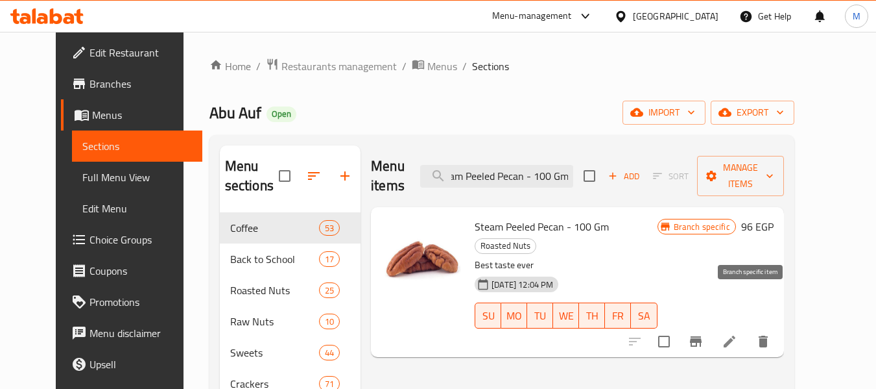
click at [702, 336] on icon "Branch-specific-item" at bounding box center [696, 341] width 12 height 10
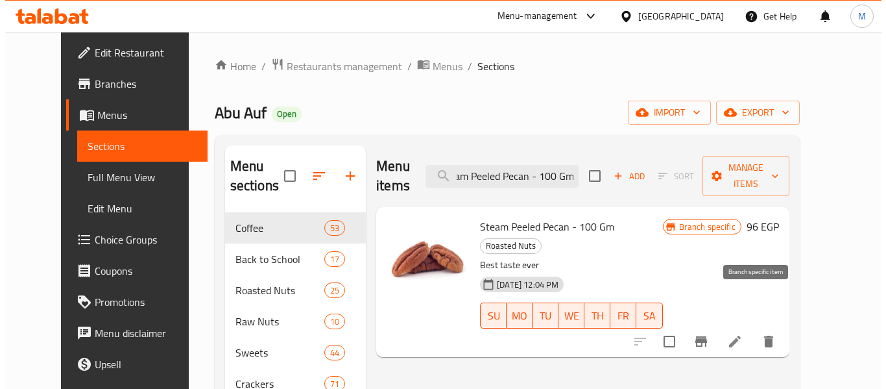
scroll to position [0, 0]
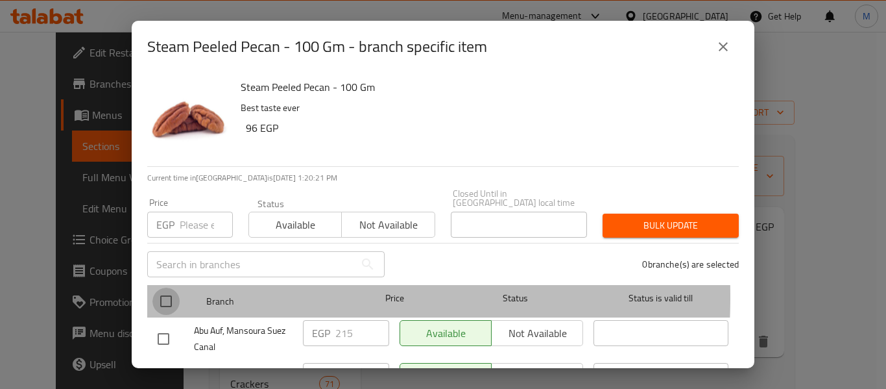
click at [162, 287] on input "checkbox" at bounding box center [165, 300] width 27 height 27
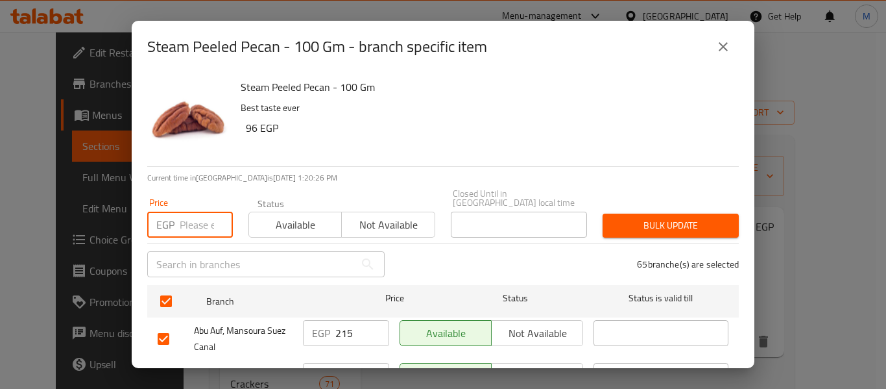
click at [183, 222] on input "number" at bounding box center [206, 224] width 53 height 26
paste input "230"
click at [185, 222] on input "number" at bounding box center [206, 224] width 53 height 26
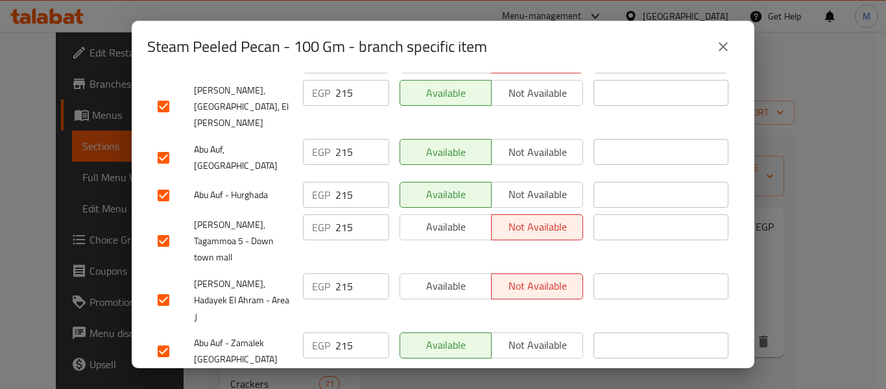
scroll to position [2198, 0]
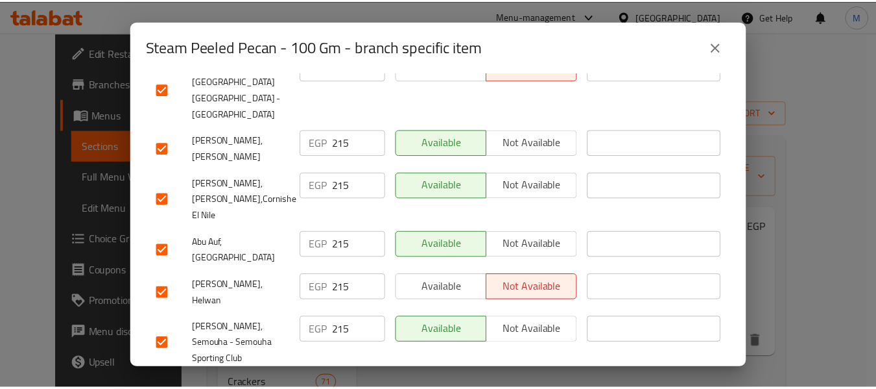
scroll to position [2484, 0]
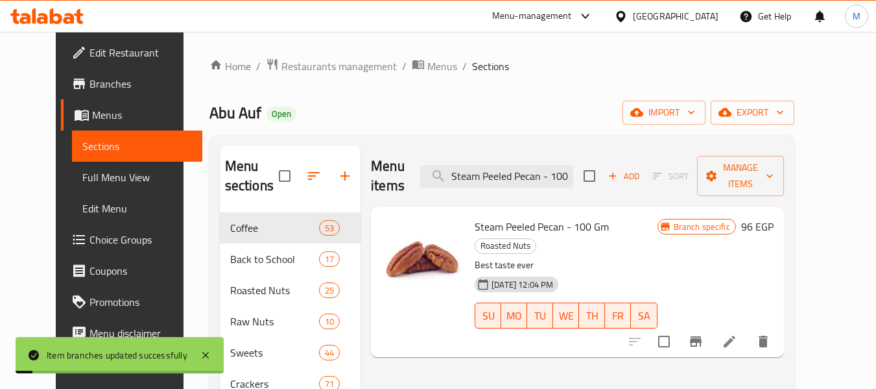
click at [655, 64] on ol "Home / Restaurants management / Menus / Sections" at bounding box center [502, 66] width 585 height 17
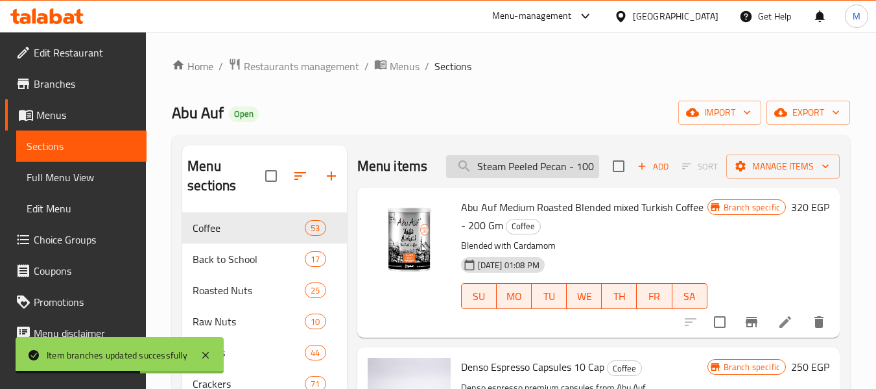
click at [522, 169] on input "Steam Peeled Pecan - 100 Gm" at bounding box center [522, 166] width 153 height 23
paste input "Macadamia With Cheese Flavor"
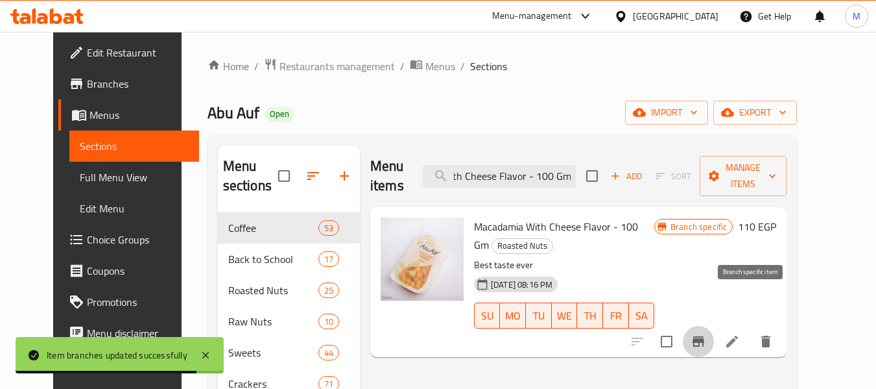
click at [704, 336] on icon "Branch-specific-item" at bounding box center [699, 341] width 12 height 10
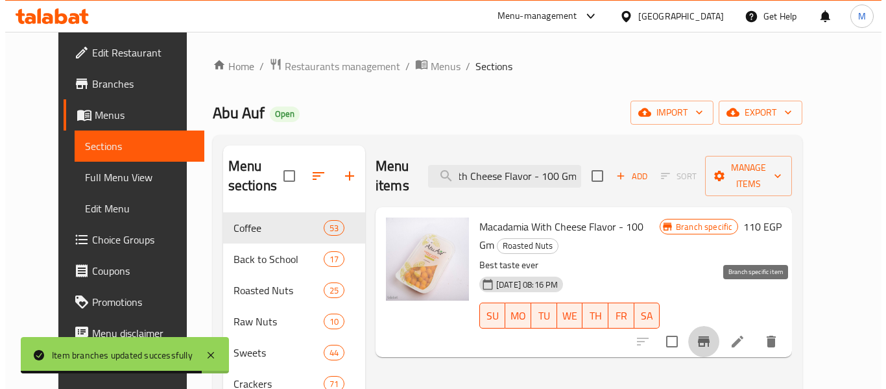
scroll to position [0, 0]
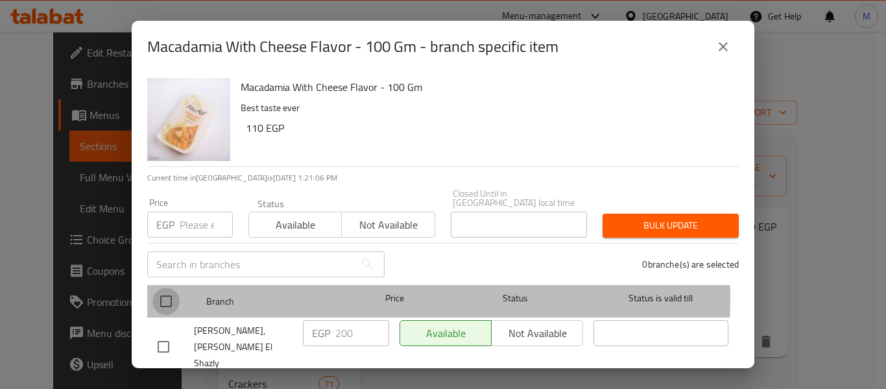
click at [165, 287] on input "checkbox" at bounding box center [165, 300] width 27 height 27
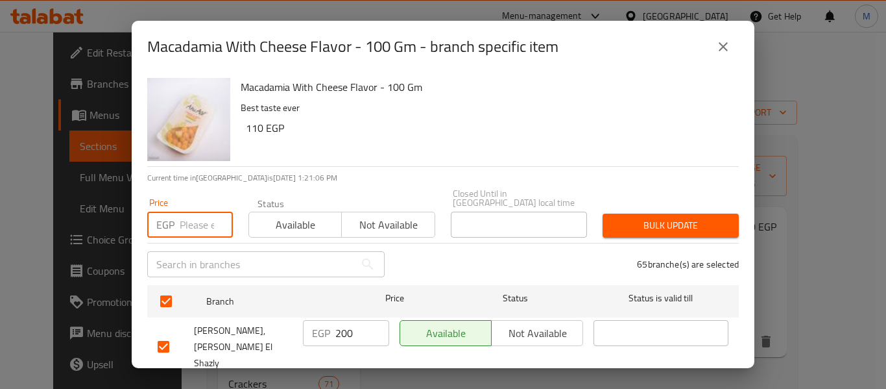
click at [188, 211] on input "number" at bounding box center [206, 224] width 53 height 26
paste input "215"
click at [184, 211] on input "number" at bounding box center [206, 224] width 53 height 26
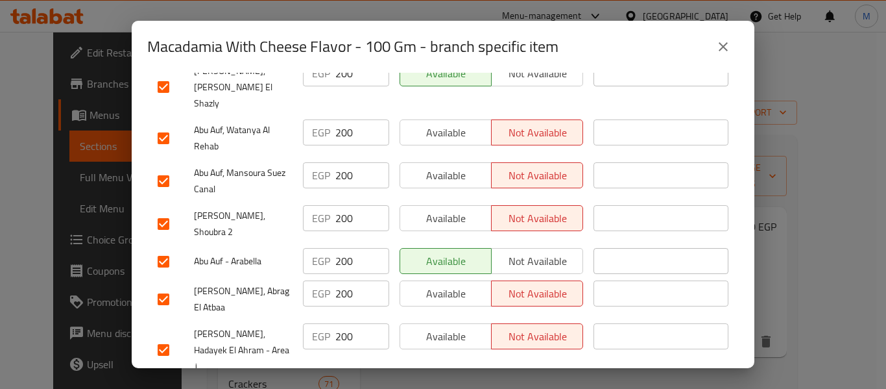
scroll to position [845, 0]
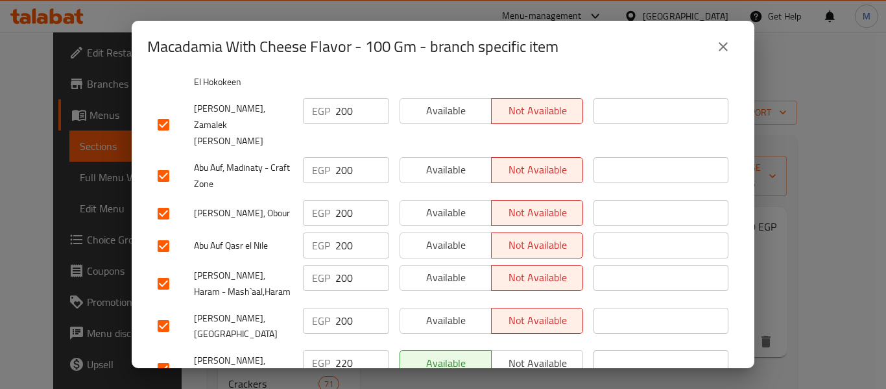
click at [160, 355] on input "checkbox" at bounding box center [163, 368] width 27 height 27
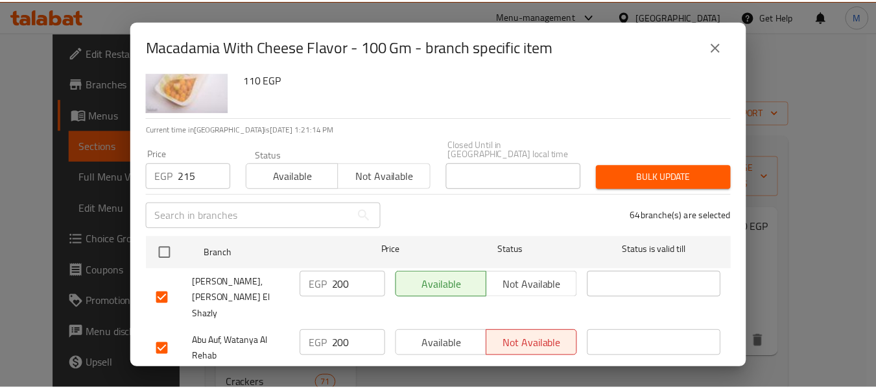
scroll to position [0, 0]
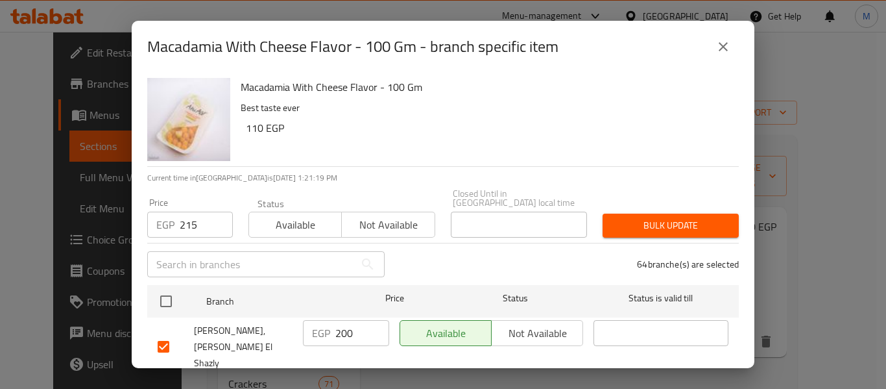
click at [635, 217] on span "Bulk update" at bounding box center [670, 225] width 115 height 16
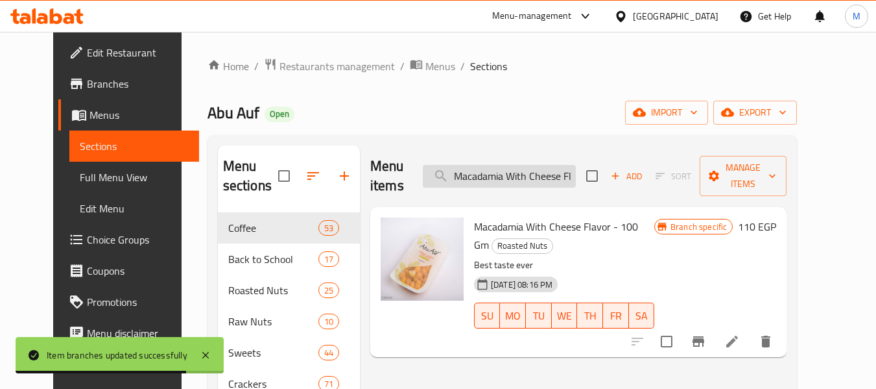
click at [507, 166] on input "Macadamia With Cheese Flavor - 100 Gm" at bounding box center [499, 176] width 153 height 23
paste input "Salted Macadamia"
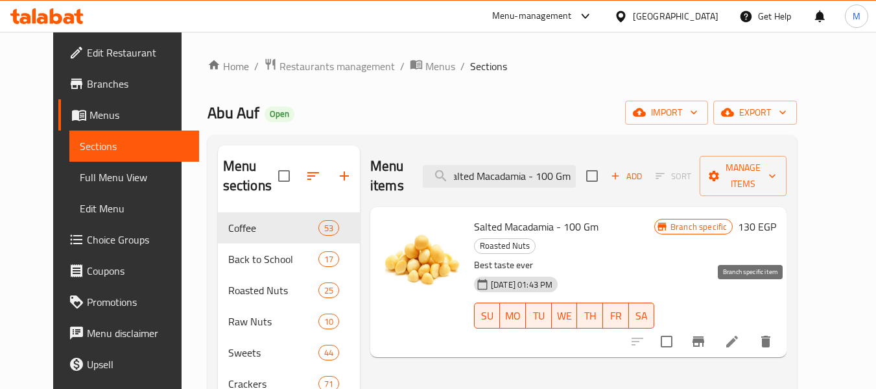
click at [706, 333] on icon "Branch-specific-item" at bounding box center [699, 341] width 16 height 16
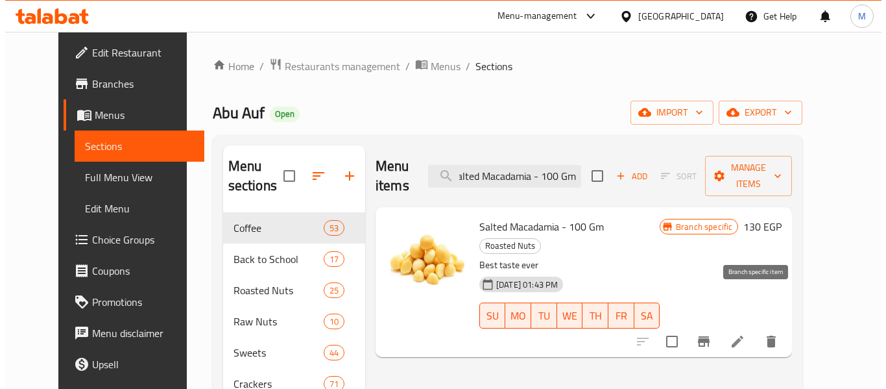
scroll to position [0, 0]
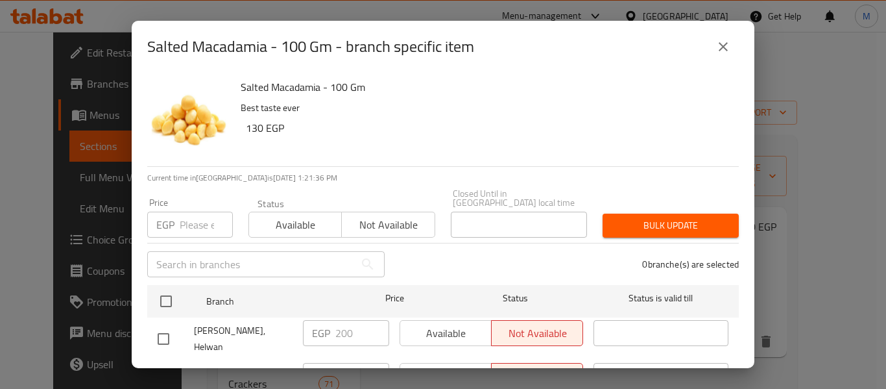
click at [189, 254] on input "text" at bounding box center [251, 264] width 208 height 26
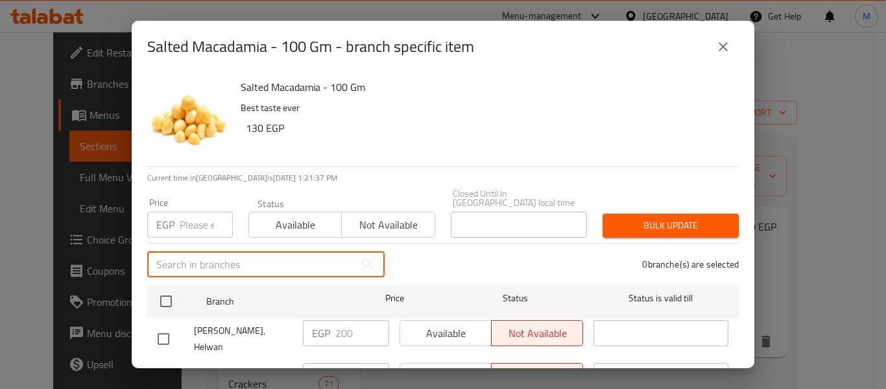
click at [193, 222] on input "number" at bounding box center [206, 224] width 53 height 26
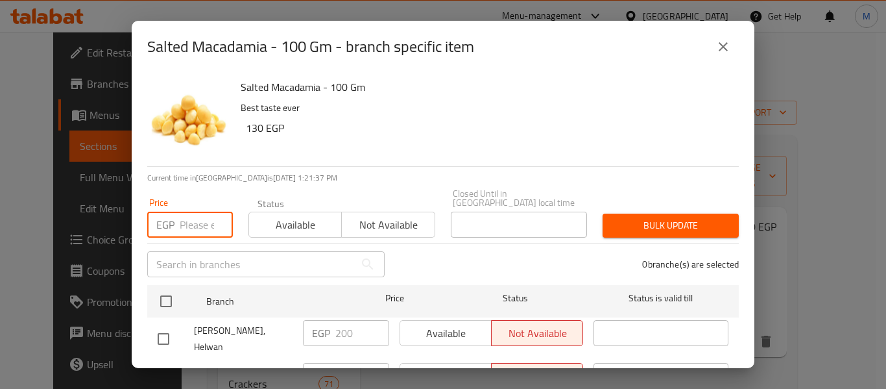
paste input "215"
click at [185, 221] on input "number" at bounding box center [206, 224] width 53 height 26
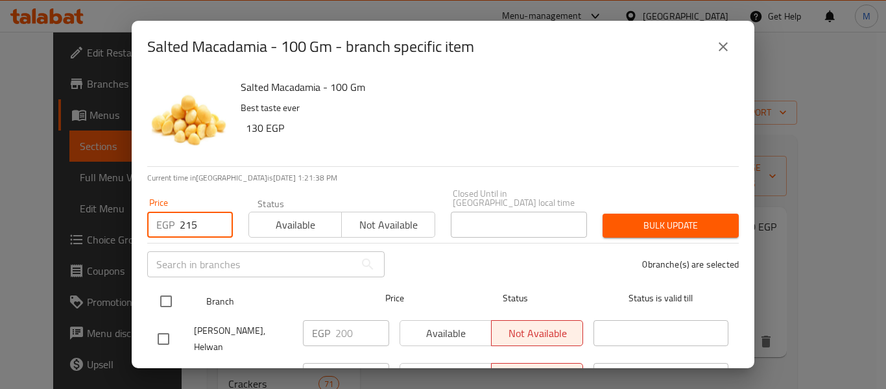
drag, startPoint x: 165, startPoint y: 290, endPoint x: 189, endPoint y: 289, distance: 24.0
click at [165, 291] on input "checkbox" at bounding box center [165, 300] width 27 height 27
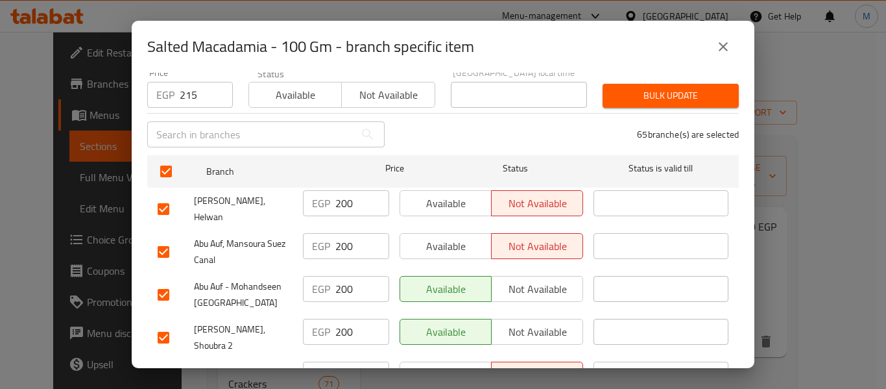
scroll to position [1350, 0]
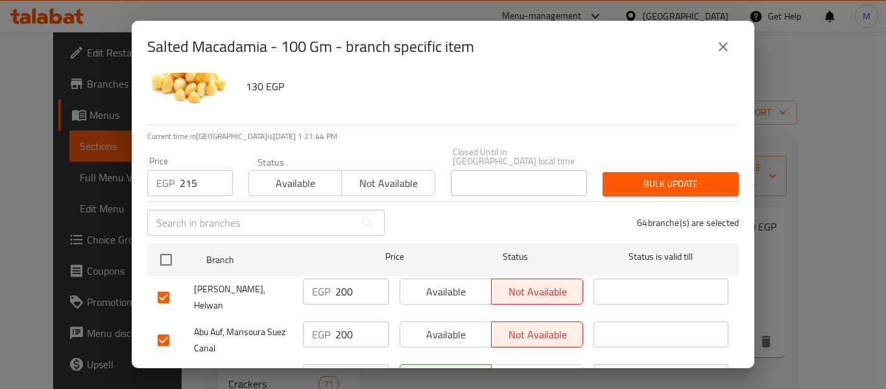
scroll to position [0, 0]
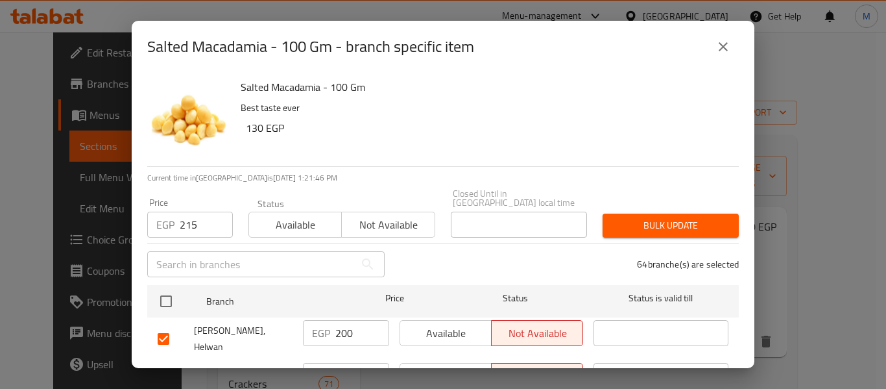
click at [631, 217] on span "Bulk update" at bounding box center [670, 225] width 115 height 16
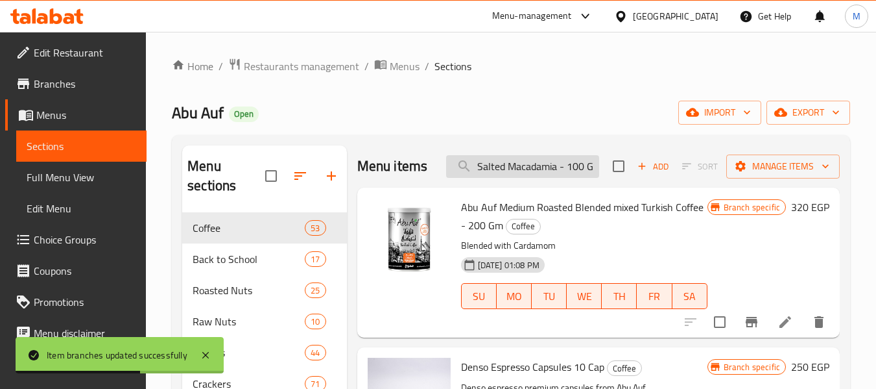
click at [494, 172] on input "Salted Macadamia - 100 Gm" at bounding box center [522, 166] width 153 height 23
paste input "Raw Macadamia"
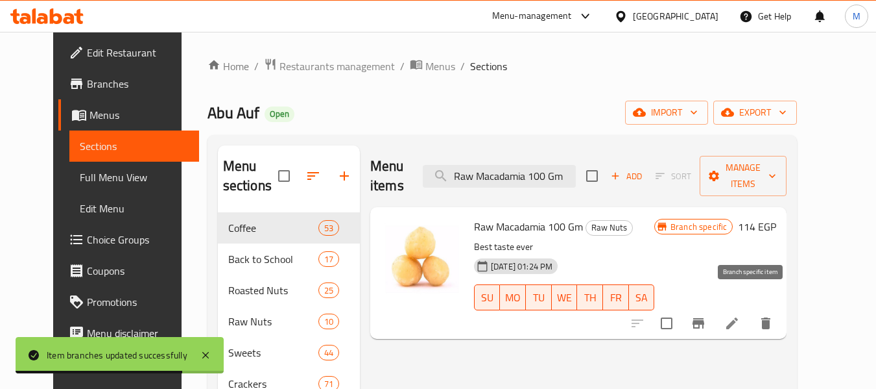
click at [704, 318] on icon "Branch-specific-item" at bounding box center [699, 323] width 12 height 10
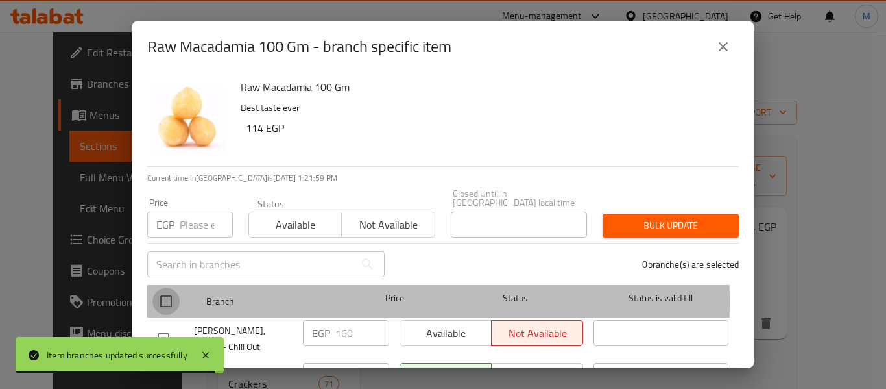
click at [165, 292] on input "checkbox" at bounding box center [165, 300] width 27 height 27
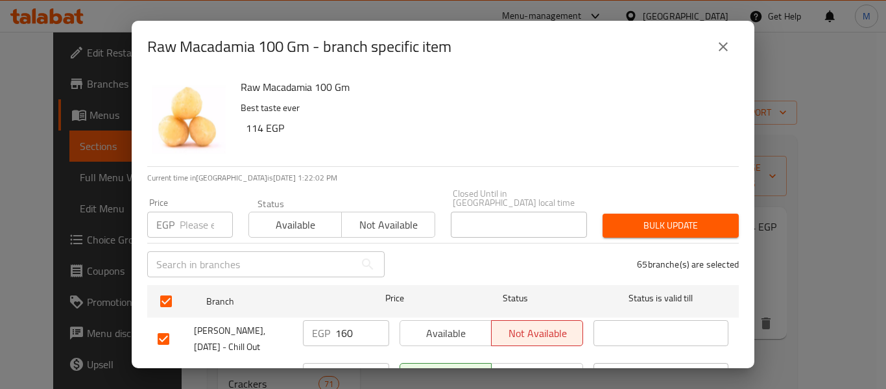
click at [192, 218] on input "number" at bounding box center [206, 224] width 53 height 26
paste input "180"
click at [187, 217] on input "number" at bounding box center [206, 224] width 53 height 26
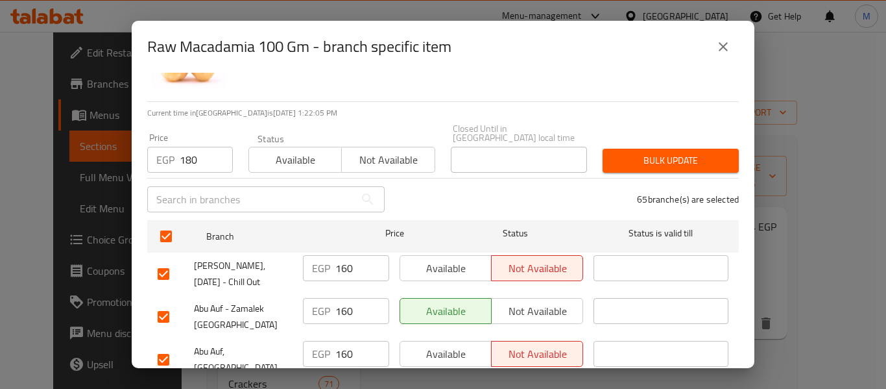
scroll to position [426, 0]
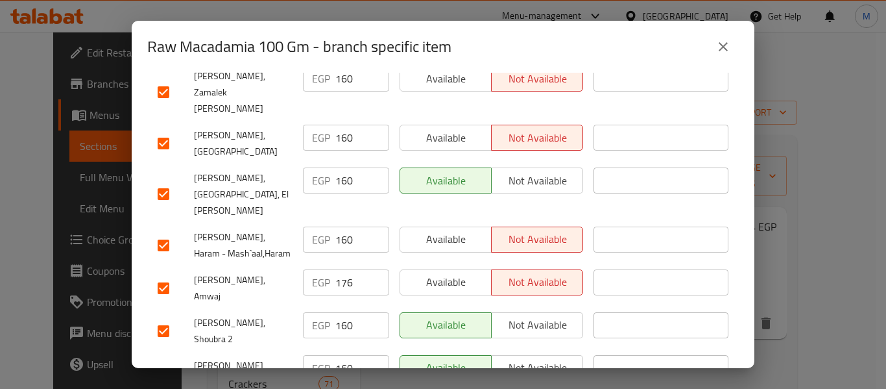
click at [154, 274] on input "checkbox" at bounding box center [163, 287] width 27 height 27
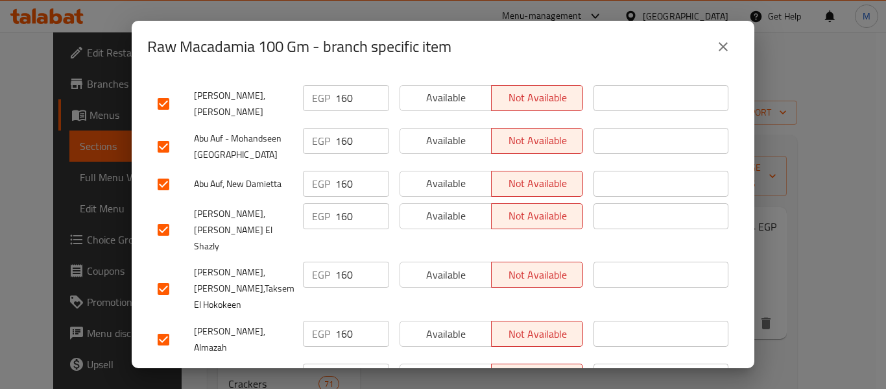
scroll to position [0, 0]
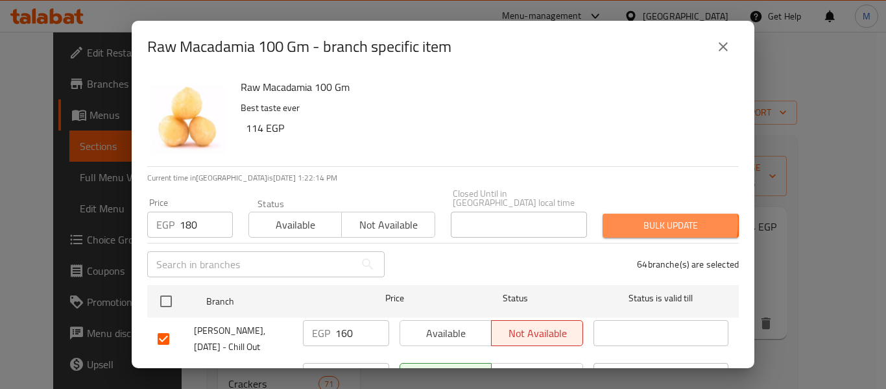
click at [647, 217] on span "Bulk update" at bounding box center [670, 225] width 115 height 16
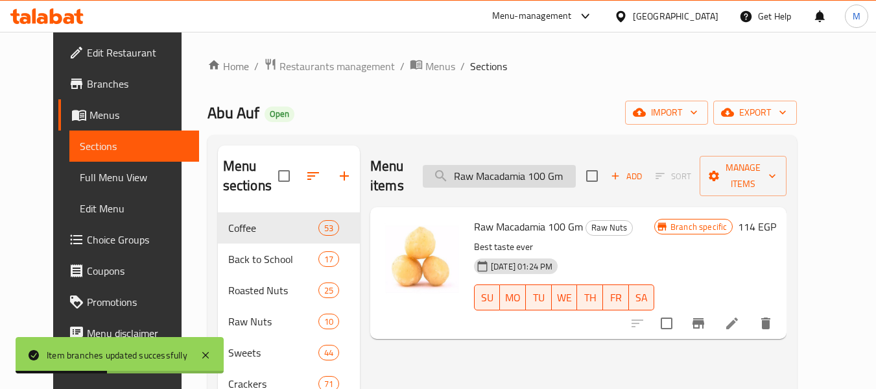
click at [492, 171] on input "Raw Macadamia 100 Gm" at bounding box center [499, 176] width 153 height 23
paste input "Pecan"
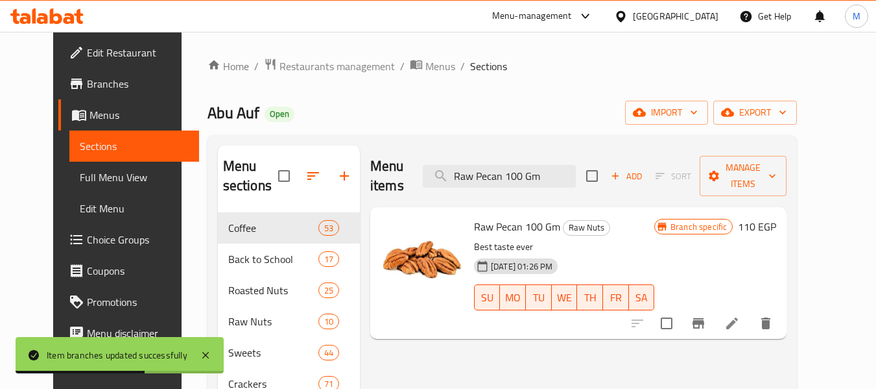
click at [706, 315] on icon "Branch-specific-item" at bounding box center [699, 323] width 16 height 16
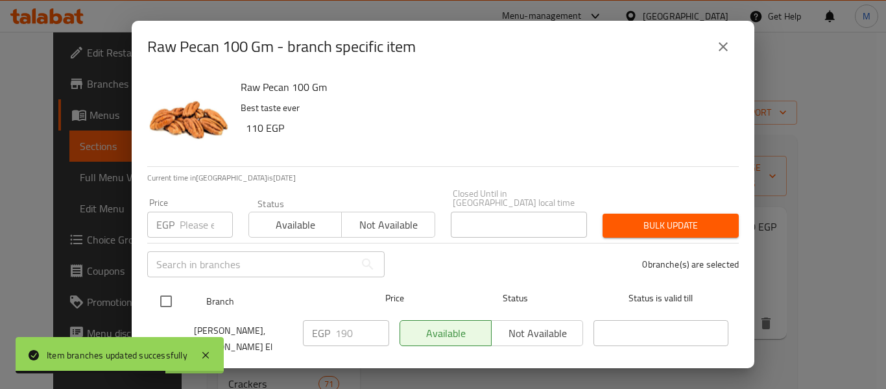
scroll to position [65, 0]
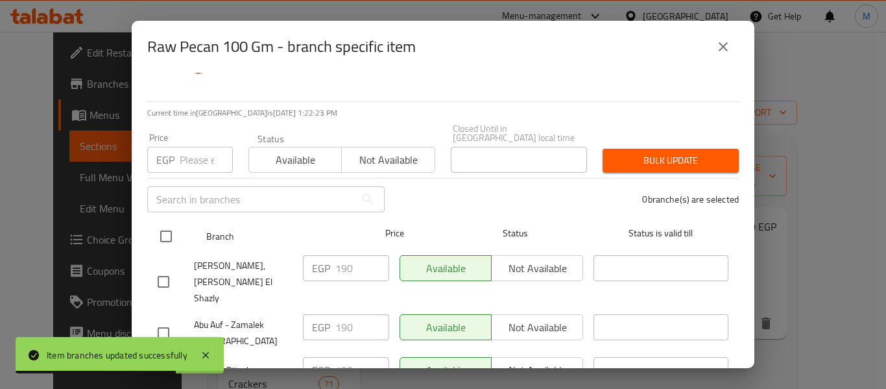
click at [163, 226] on input "checkbox" at bounding box center [165, 236] width 27 height 27
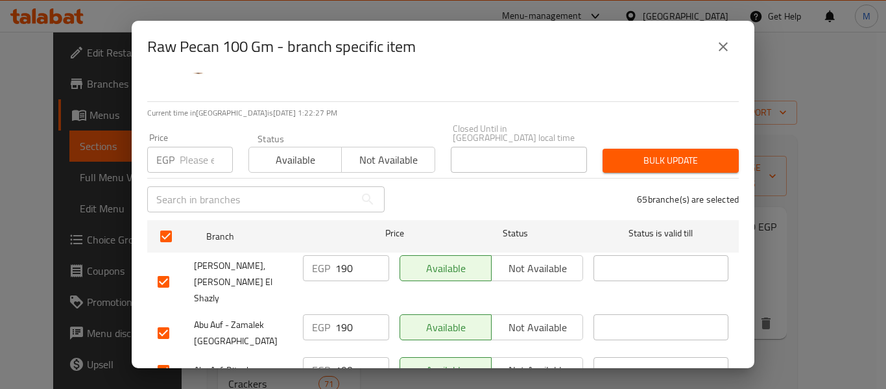
scroll to position [2113, 0]
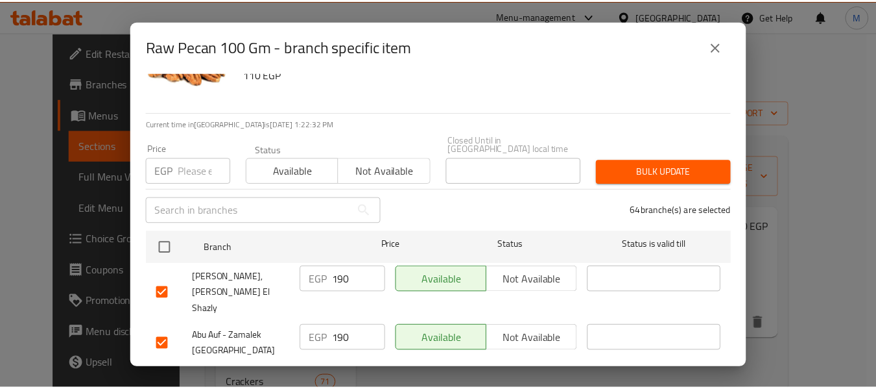
scroll to position [0, 0]
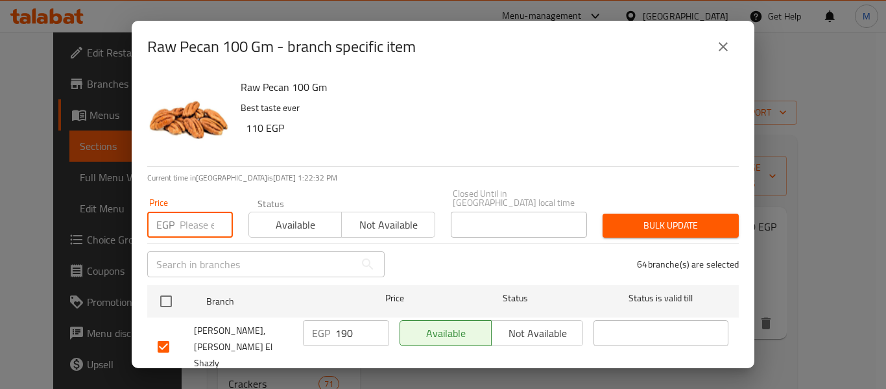
click at [186, 221] on input "number" at bounding box center [206, 224] width 53 height 26
paste input "210"
click at [186, 219] on input "number" at bounding box center [206, 224] width 53 height 26
click at [657, 217] on span "Bulk update" at bounding box center [670, 225] width 115 height 16
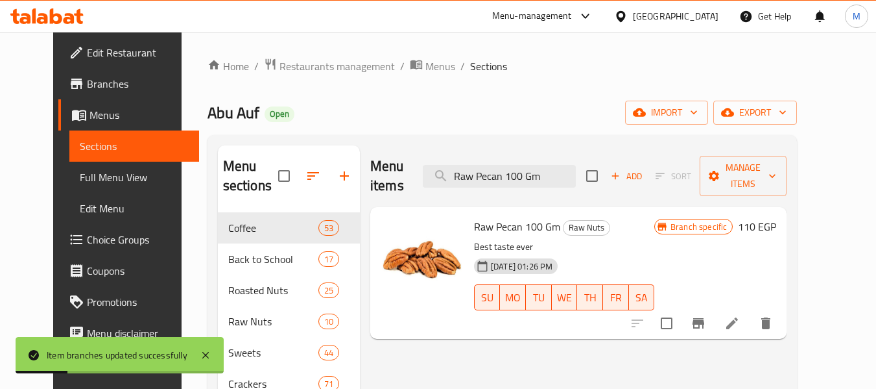
click at [516, 97] on div "Home / Restaurants management / Menus / Sections Abu Auf Open import export Men…" at bounding box center [503, 376] width 590 height 637
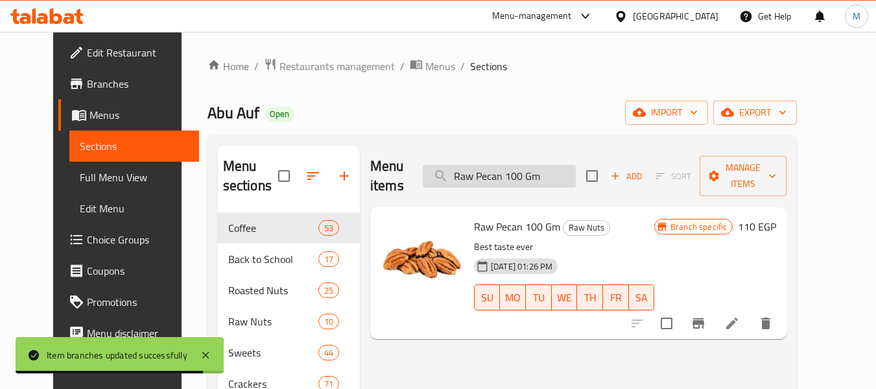
click at [516, 171] on input "Raw Pecan 100 Gm" at bounding box center [499, 176] width 153 height 23
paste input "oasted Salted"
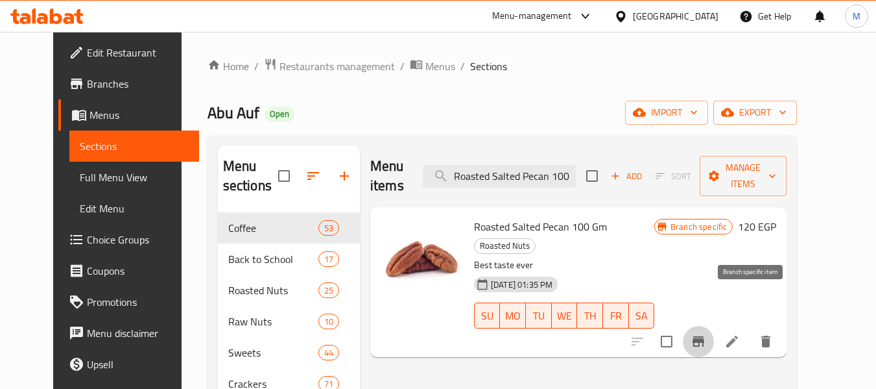
click at [706, 333] on icon "Branch-specific-item" at bounding box center [699, 341] width 16 height 16
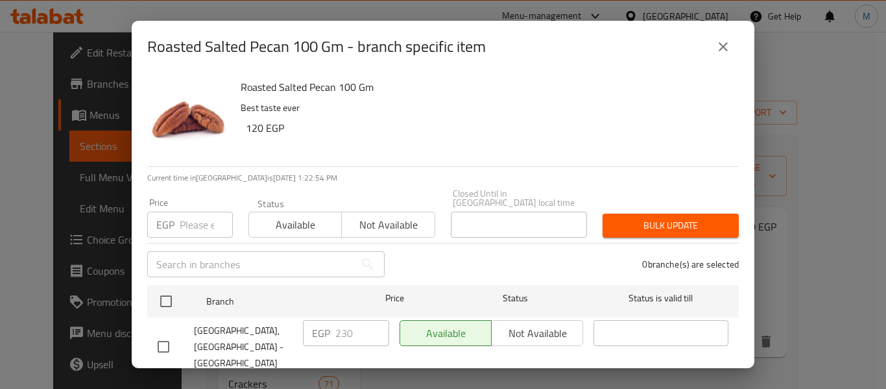
click at [732, 47] on button "close" at bounding box center [723, 46] width 31 height 31
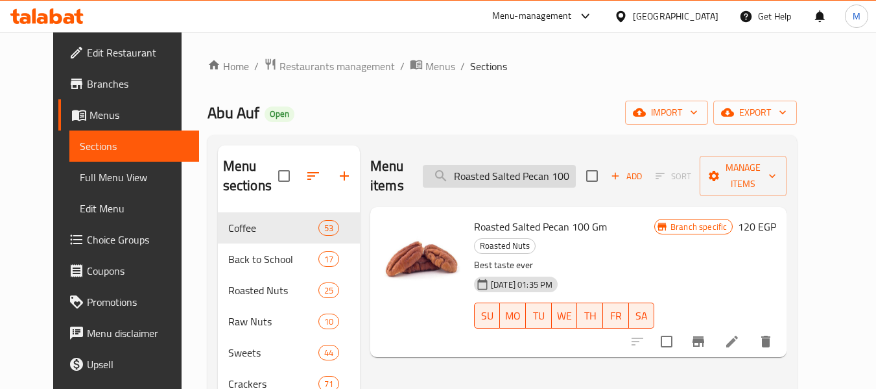
click at [510, 165] on input "Roasted Salted Pecan 100 Gm" at bounding box center [499, 176] width 153 height 23
paste input "Steam Peeled Pecan -"
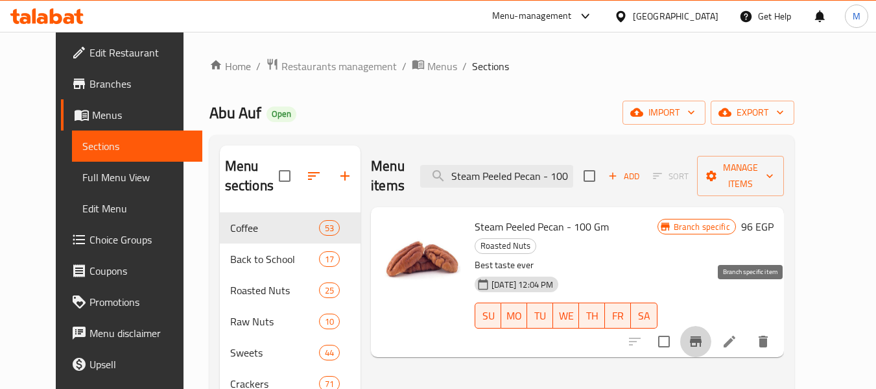
click at [704, 333] on icon "Branch-specific-item" at bounding box center [696, 341] width 16 height 16
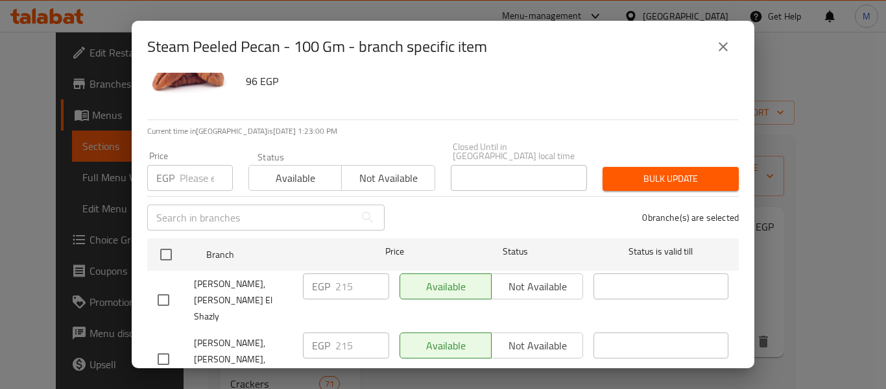
scroll to position [65, 0]
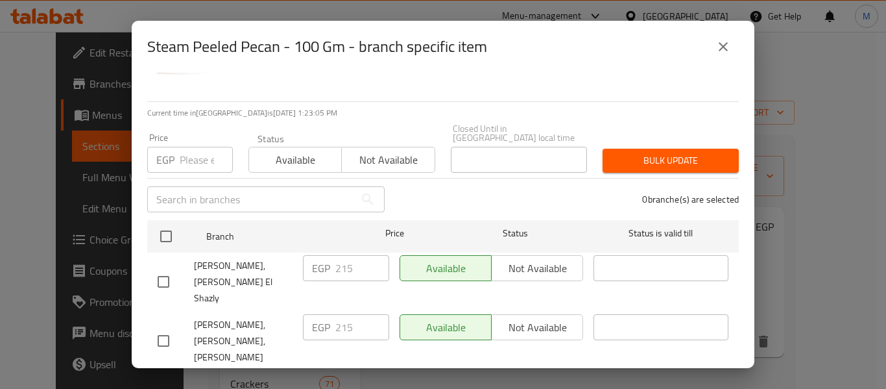
click at [182, 155] on input "number" at bounding box center [206, 160] width 53 height 26
paste input "230"
click at [183, 151] on input "number" at bounding box center [206, 160] width 53 height 26
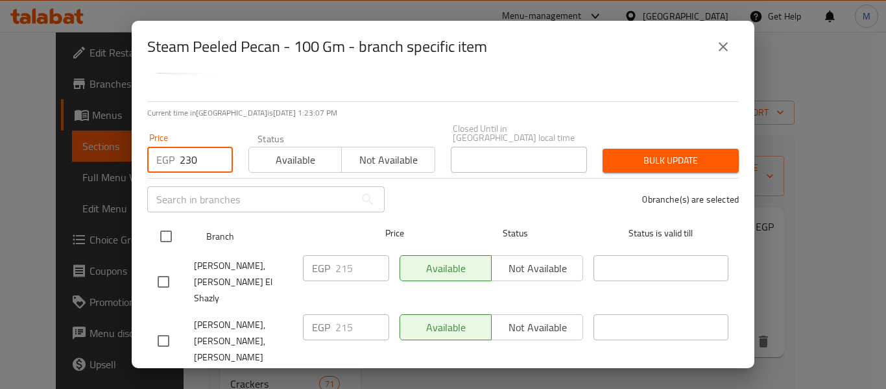
click at [170, 230] on input "checkbox" at bounding box center [165, 236] width 27 height 27
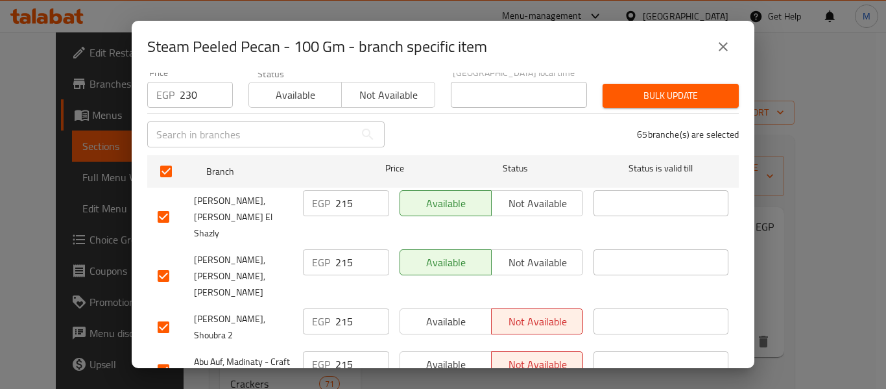
scroll to position [1151, 0]
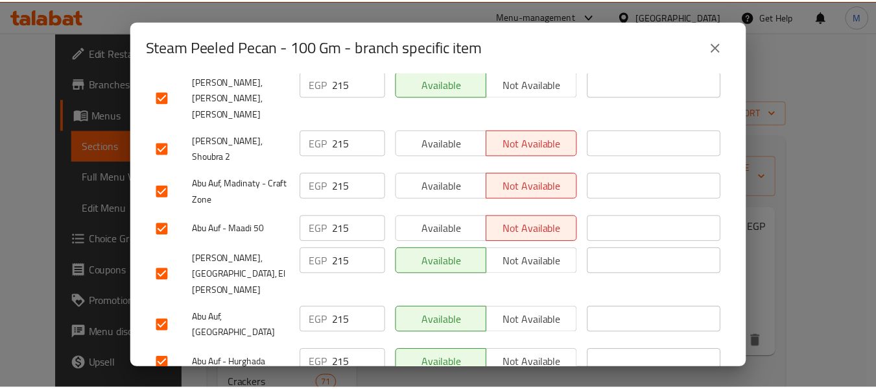
scroll to position [0, 0]
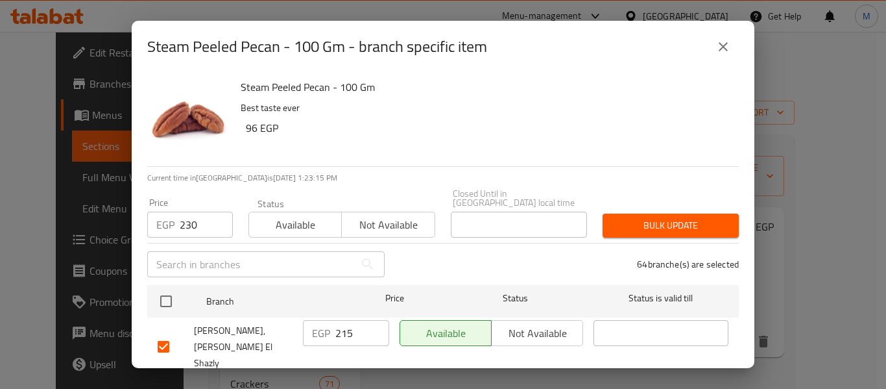
click at [629, 217] on span "Bulk update" at bounding box center [670, 225] width 115 height 16
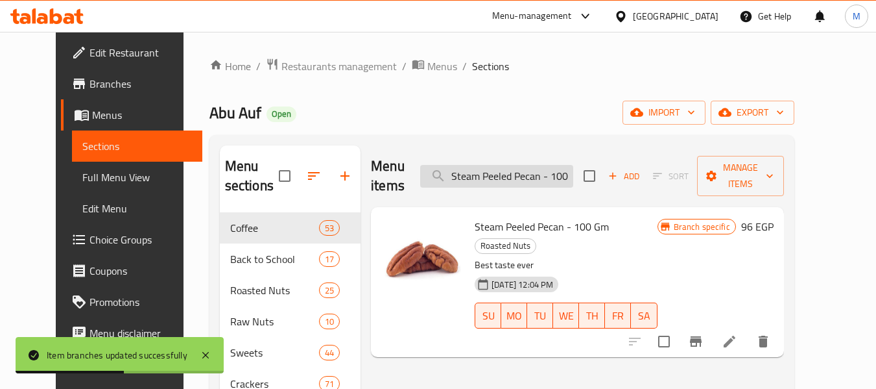
click at [506, 165] on input "Steam Peeled Pecan - 100 Gm" at bounding box center [496, 176] width 153 height 23
paste input "Macadamia With Cheese Flavor"
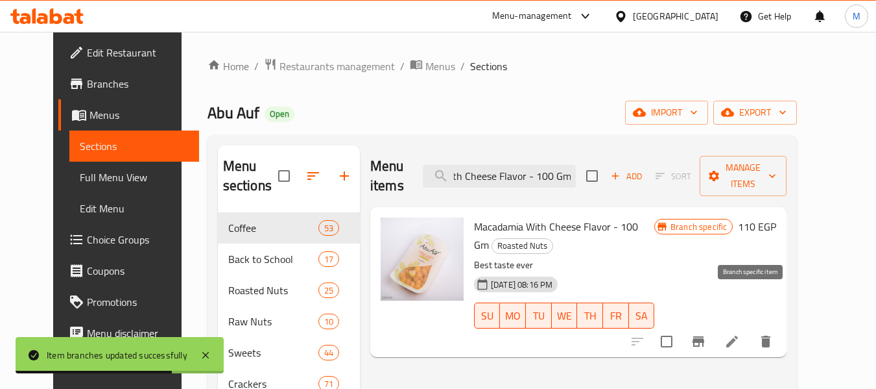
click at [706, 333] on icon "Branch-specific-item" at bounding box center [699, 341] width 16 height 16
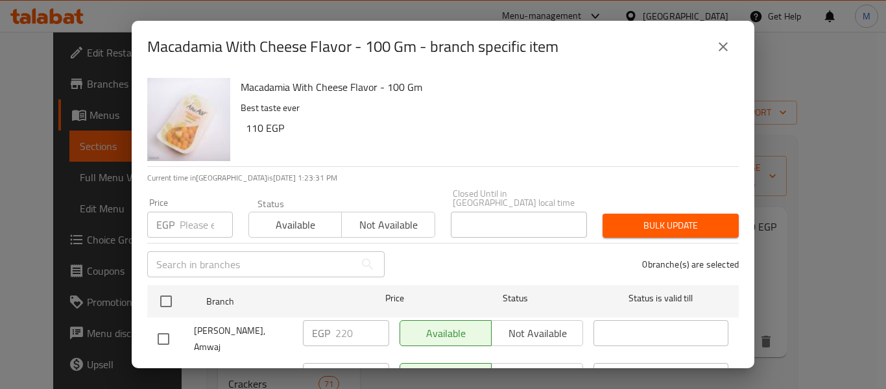
scroll to position [65, 0]
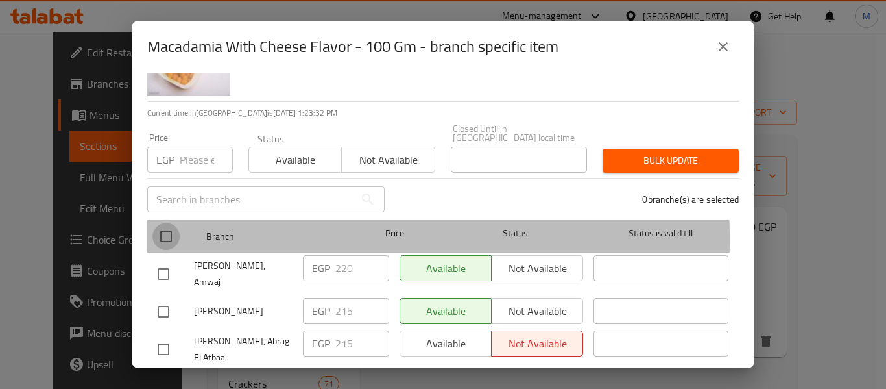
click at [163, 229] on input "checkbox" at bounding box center [165, 236] width 27 height 27
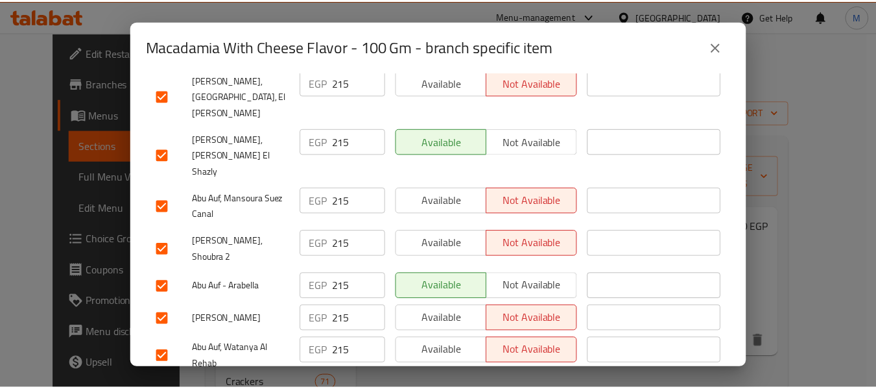
scroll to position [649, 0]
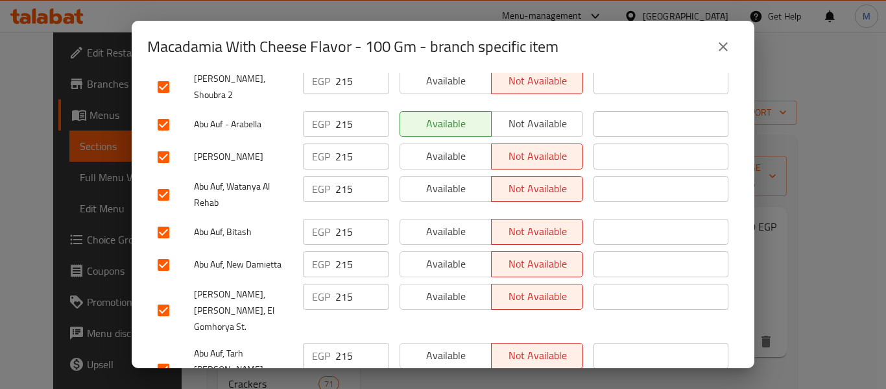
click at [727, 49] on icon "close" at bounding box center [724, 47] width 16 height 16
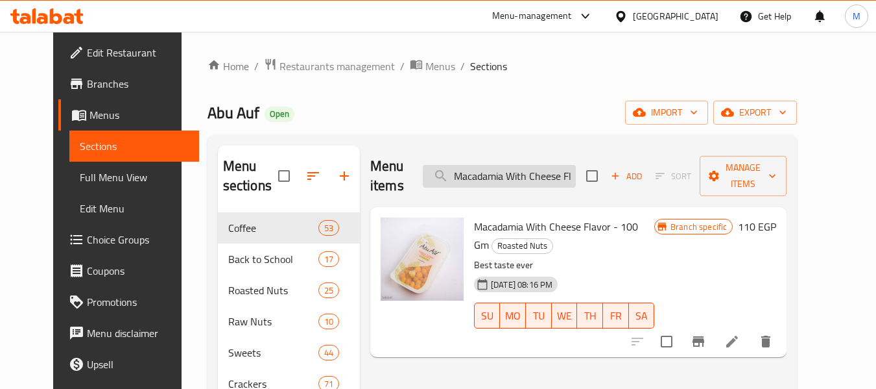
click at [503, 172] on input "Macadamia With Cheese Flavor - 100 Gm" at bounding box center [499, 176] width 153 height 23
paste input "Salted Macadamia"
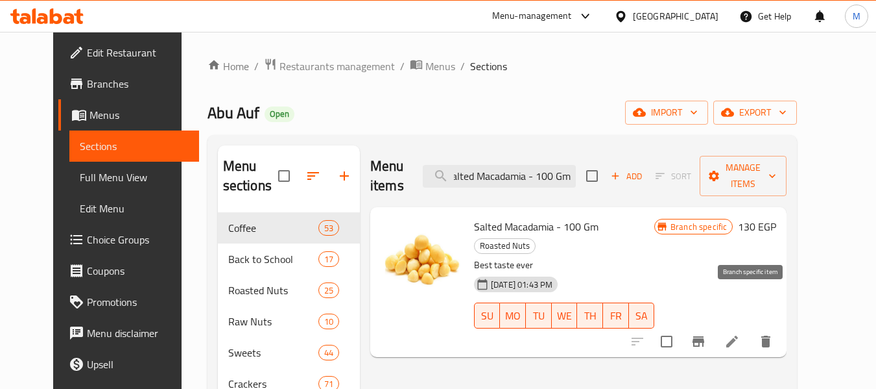
click at [706, 333] on icon "Branch-specific-item" at bounding box center [699, 341] width 16 height 16
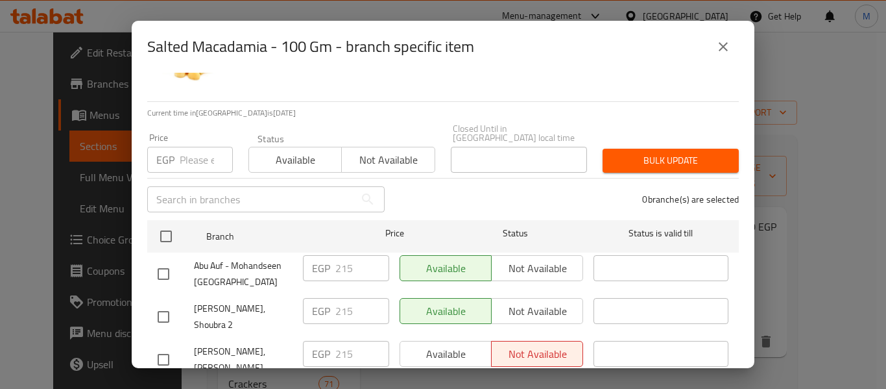
scroll to position [259, 0]
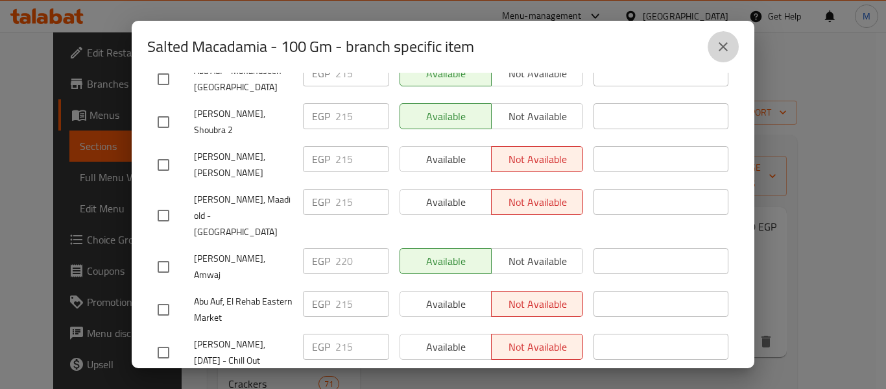
click at [729, 44] on icon "close" at bounding box center [724, 47] width 16 height 16
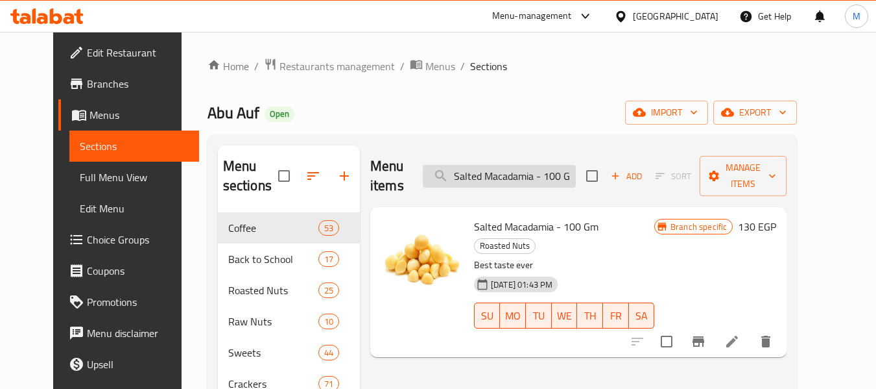
click at [522, 165] on input "Salted Macadamia - 100 Gm" at bounding box center [499, 176] width 153 height 23
paste input "Raw Macadamia"
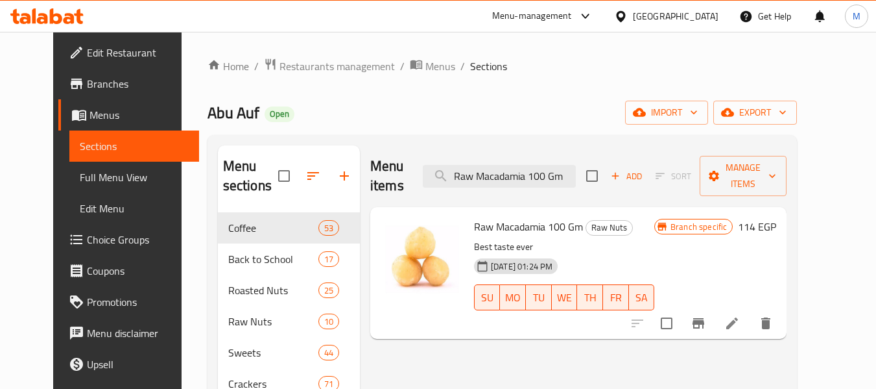
click at [704, 318] on icon "Branch-specific-item" at bounding box center [699, 323] width 12 height 10
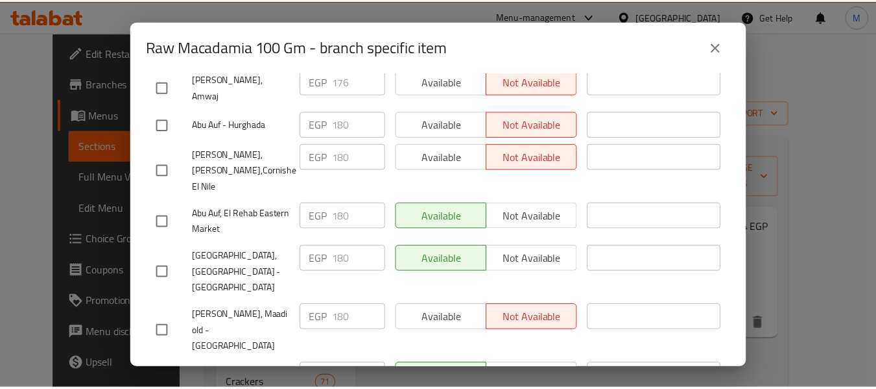
scroll to position [324, 0]
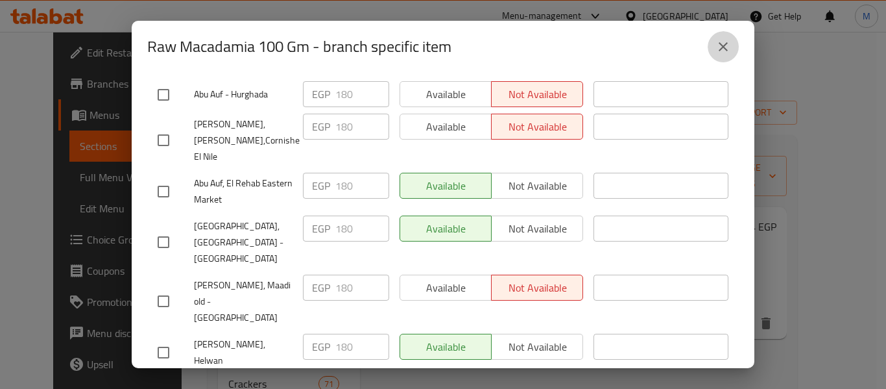
click at [729, 45] on icon "close" at bounding box center [724, 47] width 16 height 16
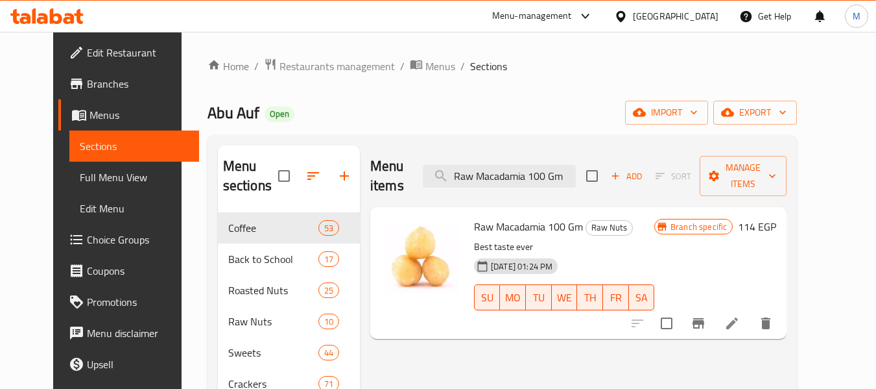
click at [528, 87] on div "Home / Restaurants management / Menus / Sections Abu Auf Open import export Men…" at bounding box center [503, 376] width 590 height 637
click at [787, 114] on span "export" at bounding box center [755, 112] width 63 height 16
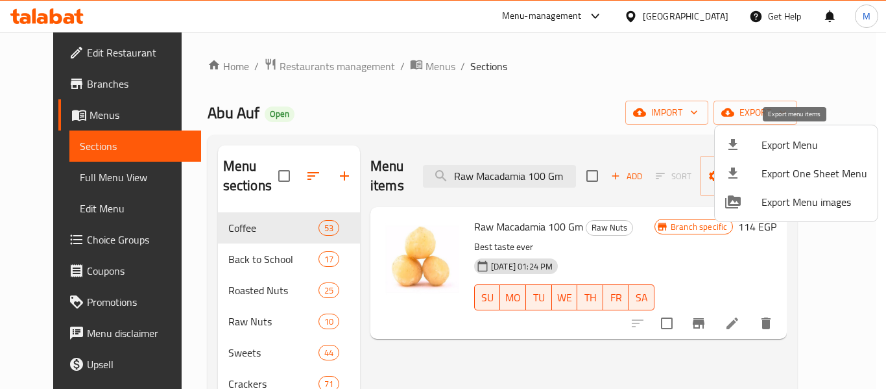
click at [778, 147] on span "Export Menu" at bounding box center [815, 145] width 106 height 16
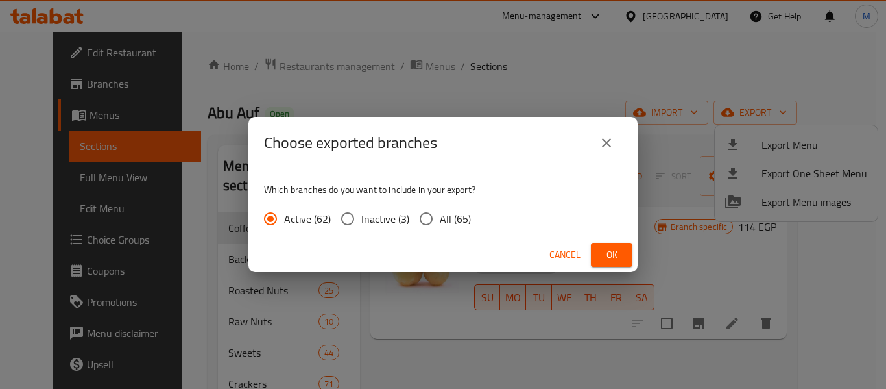
click at [426, 217] on input "All (65)" at bounding box center [426, 218] width 27 height 27
click at [610, 244] on button "Ok" at bounding box center [612, 255] width 42 height 24
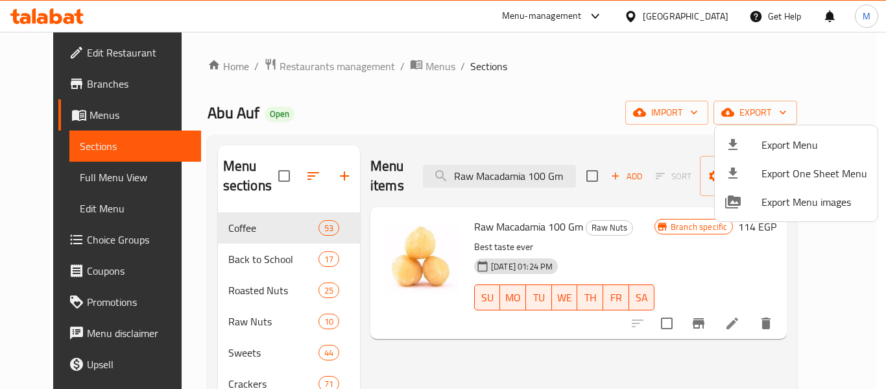
click at [72, 80] on div at bounding box center [443, 194] width 886 height 389
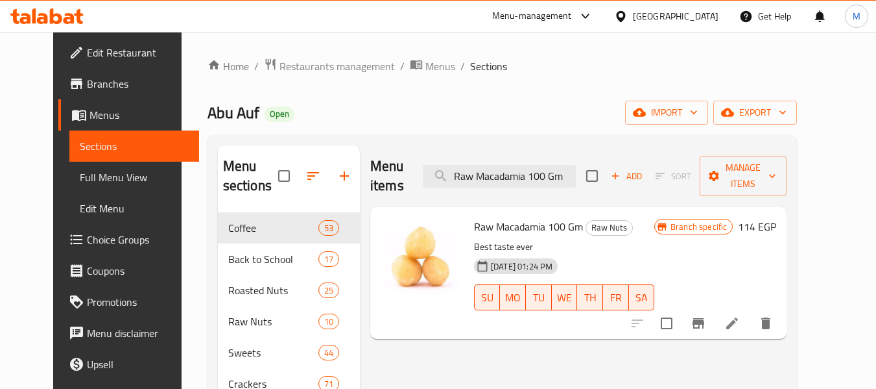
click at [87, 88] on span "Branches" at bounding box center [138, 84] width 102 height 16
